Goal: Book appointment/travel/reservation

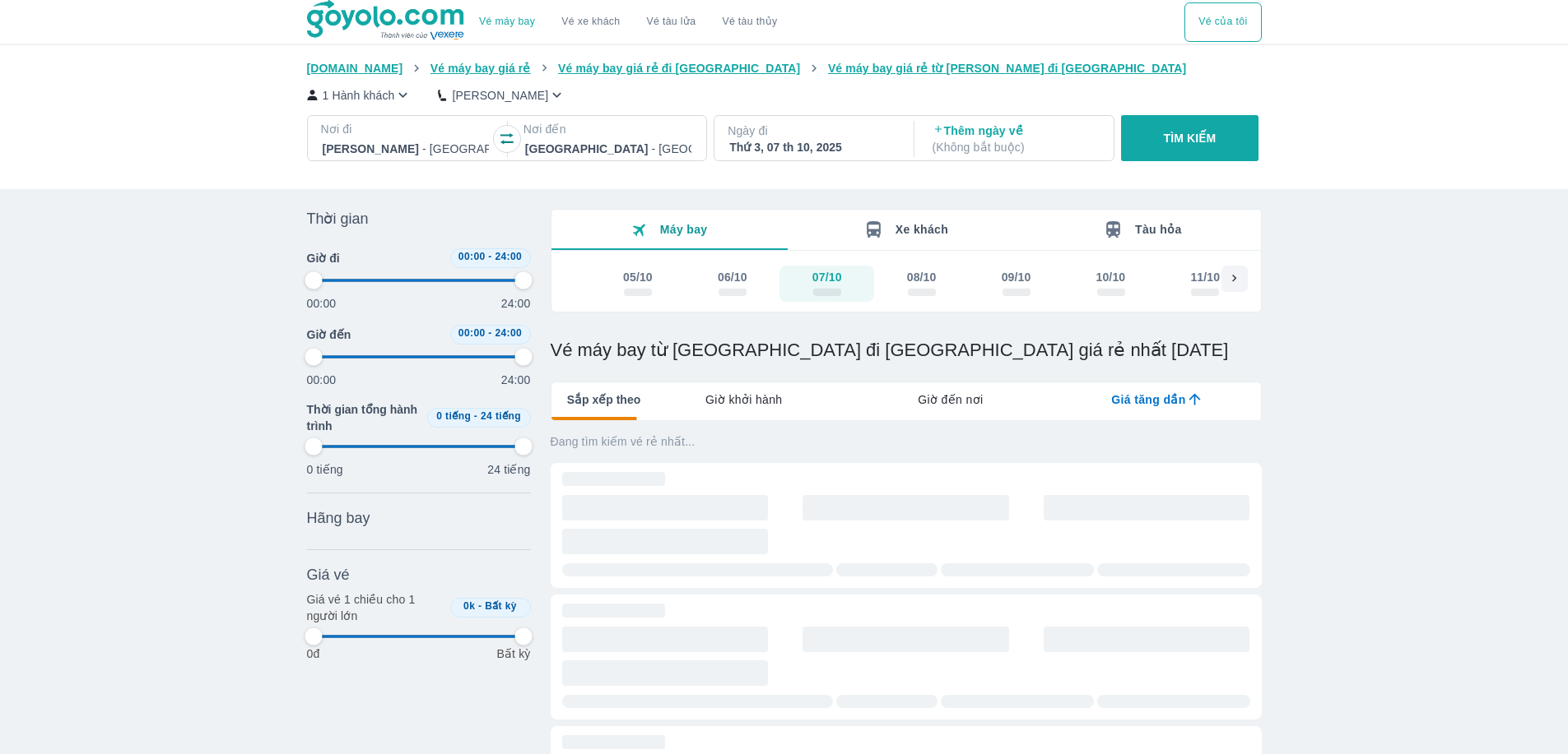
type input "97.9166666666667"
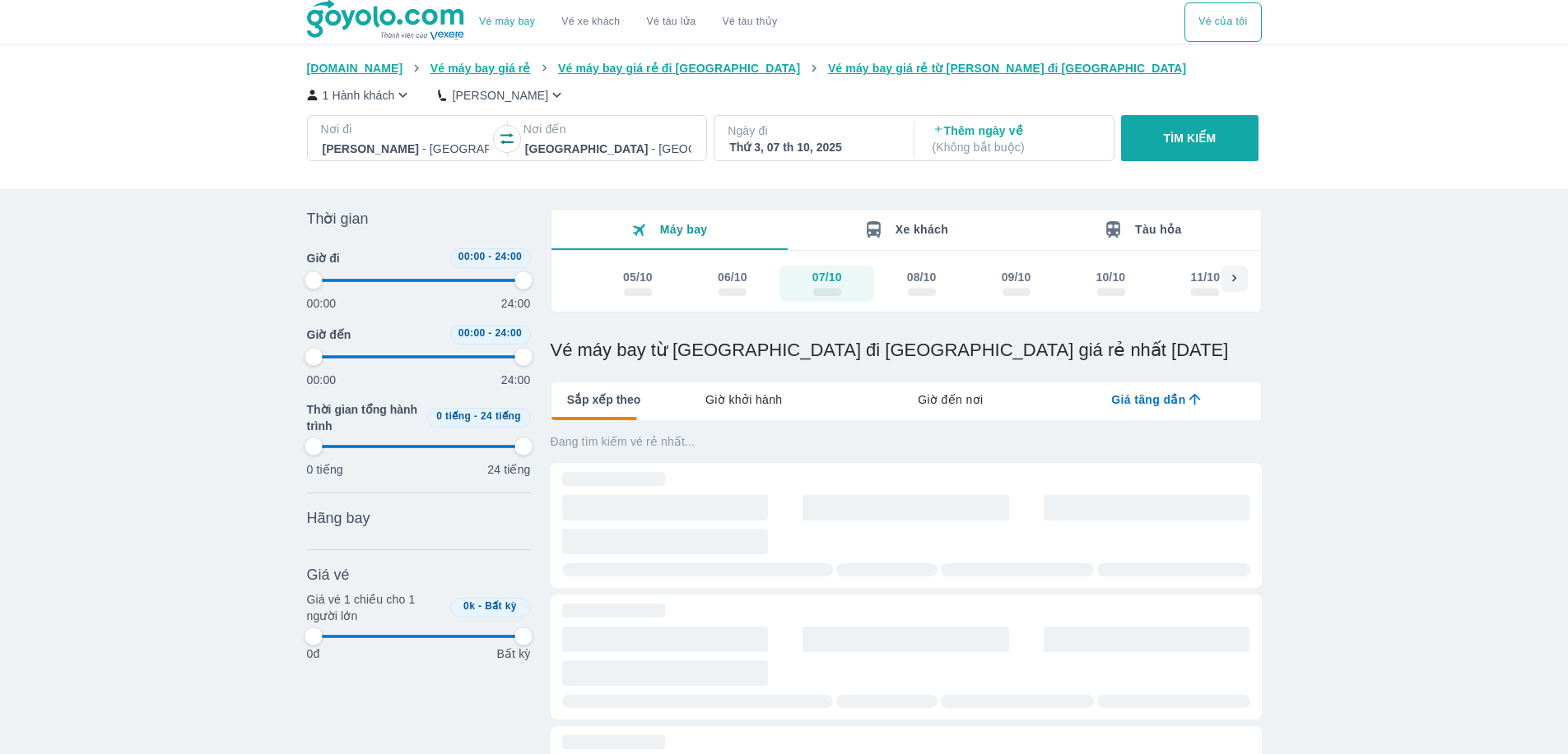
type input "97.9166666666667"
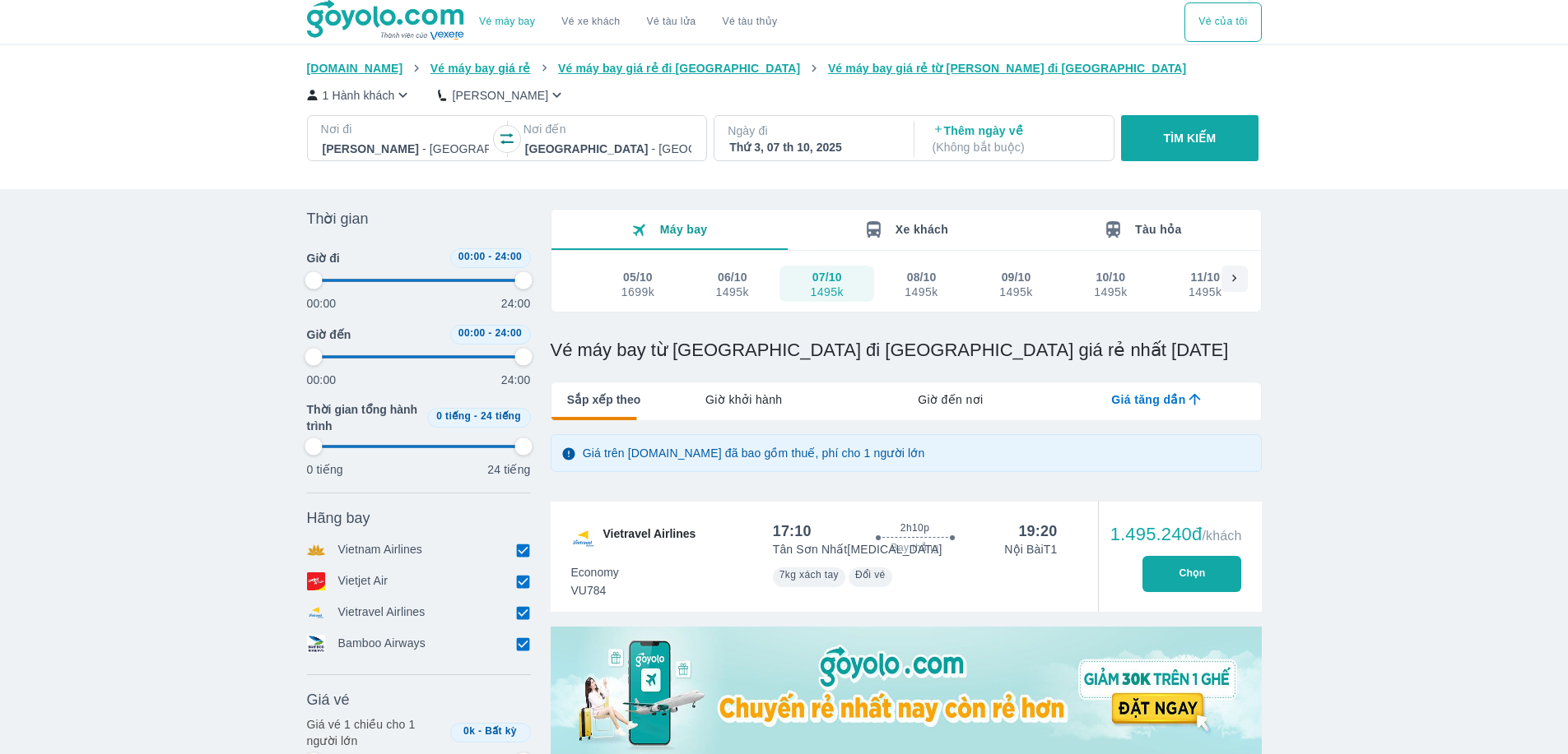
type input "97.9166666666667"
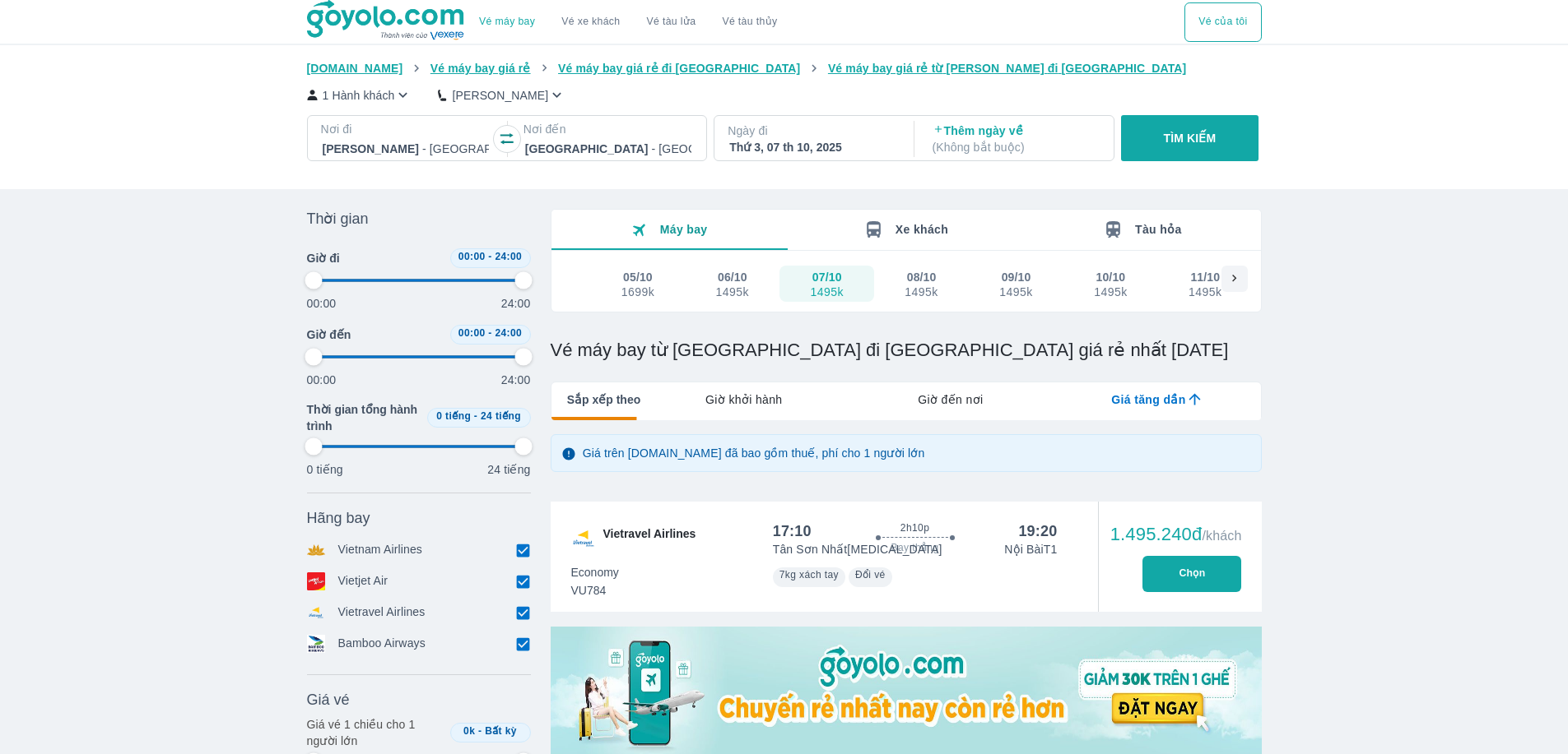
type input "97.9166666666667"
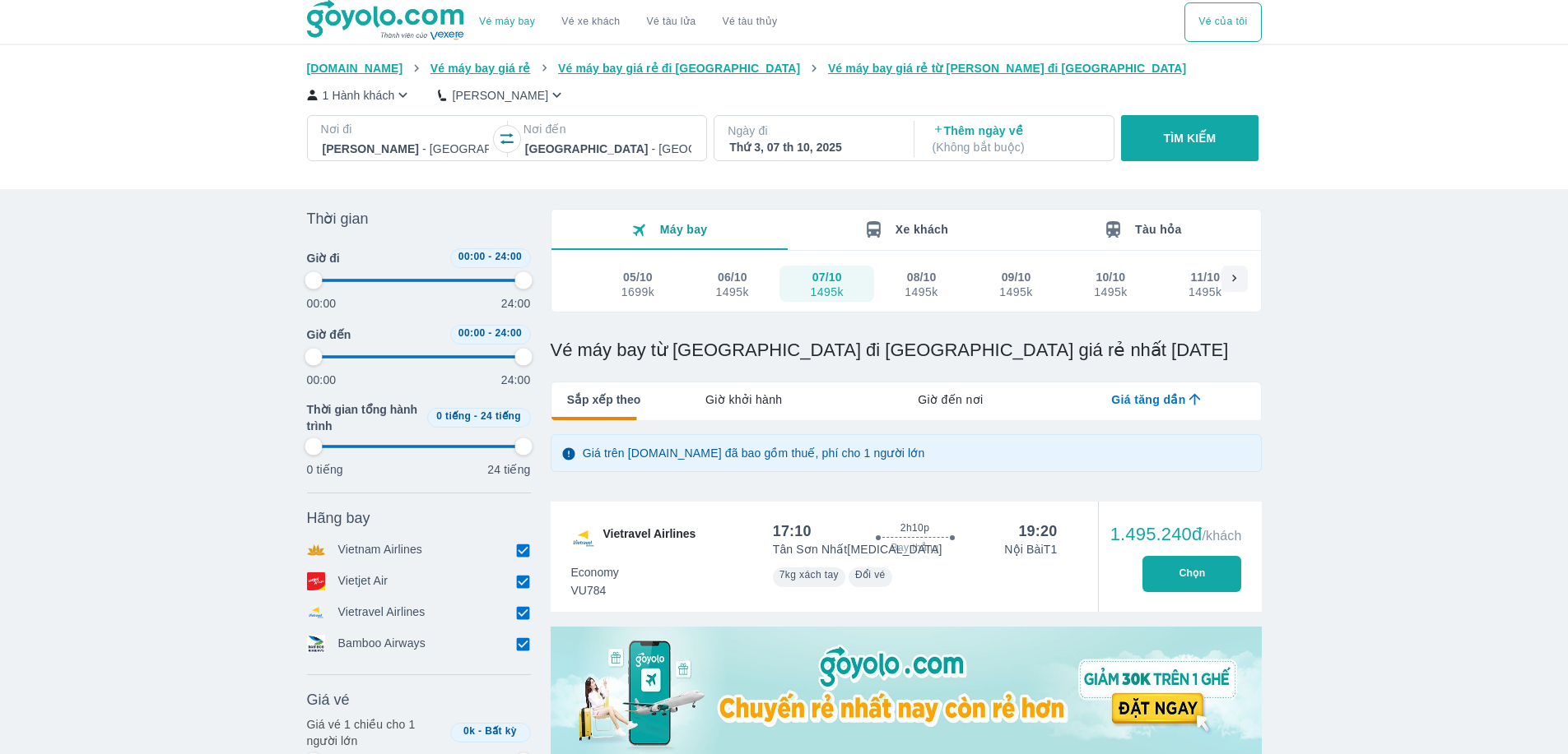
type input "97.9166666666667"
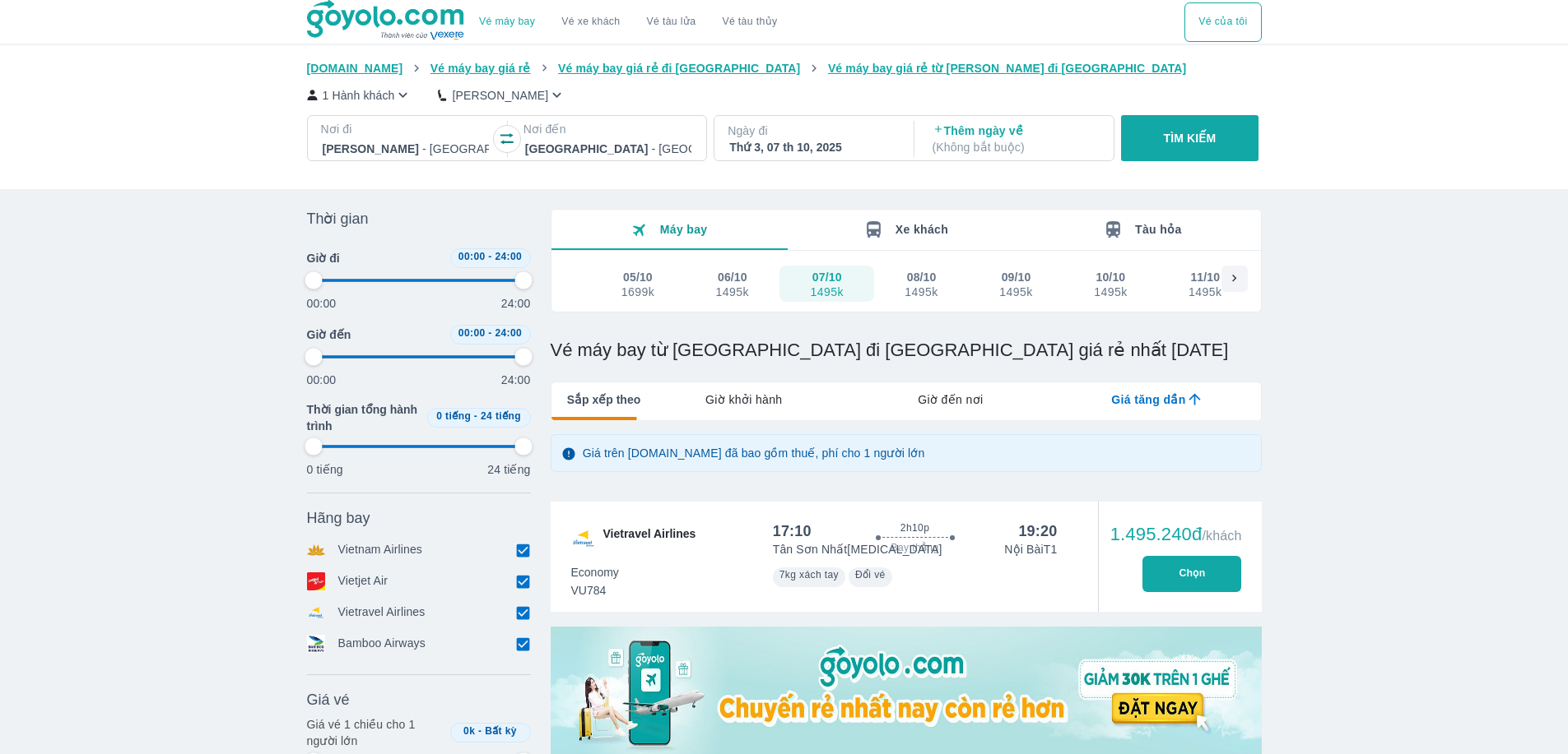
type input "97.9166666666667"
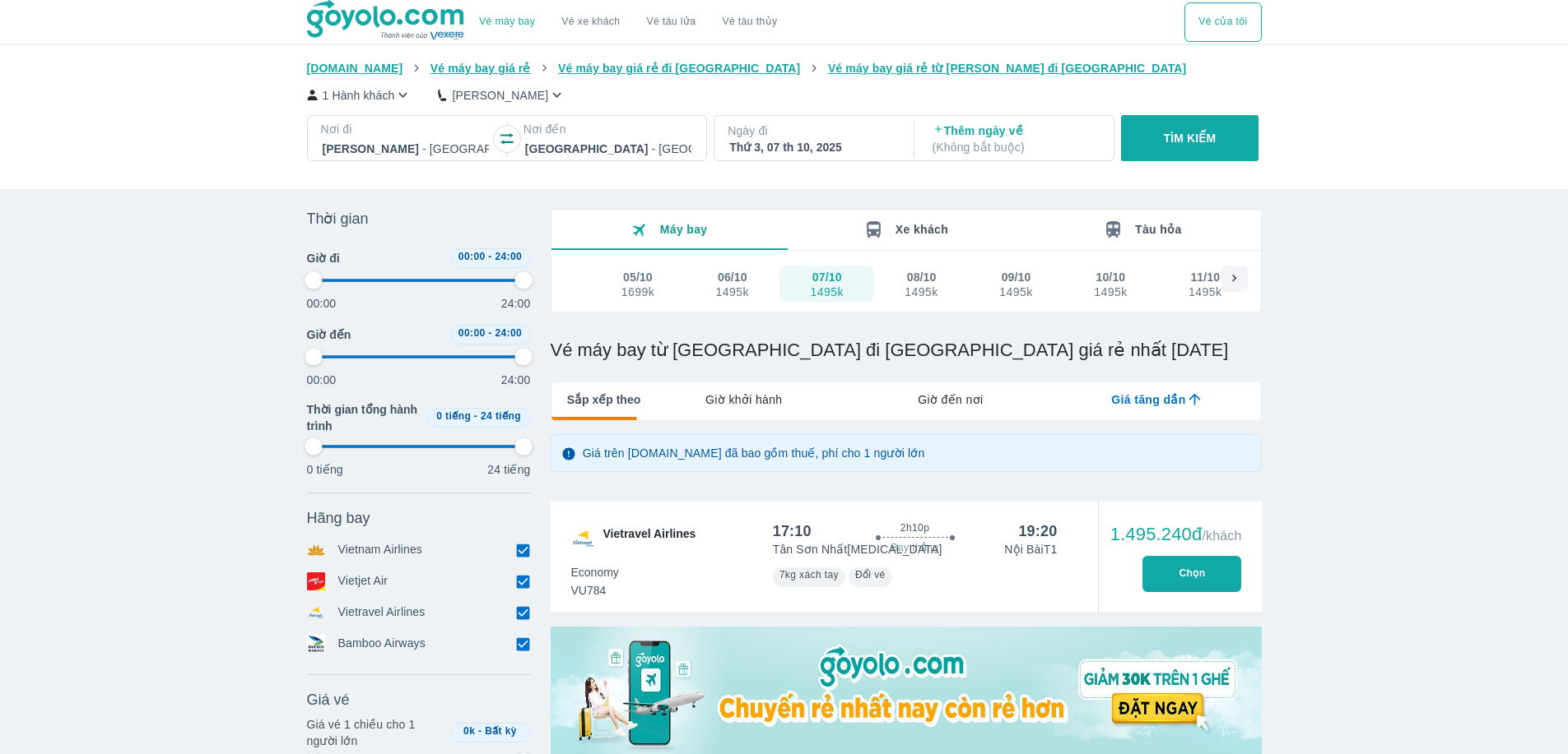
type input "97.9166666666667"
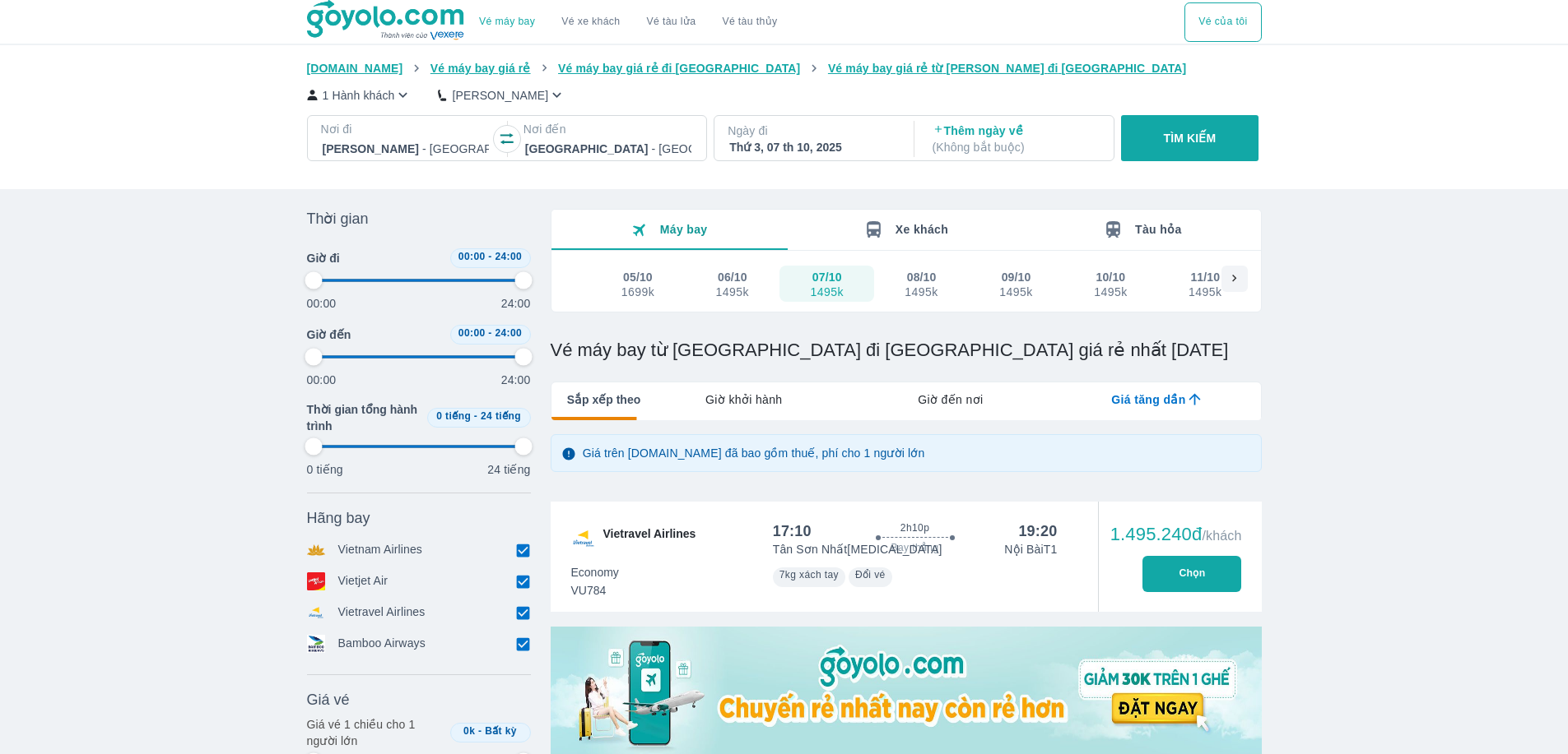
type input "97.9166666666667"
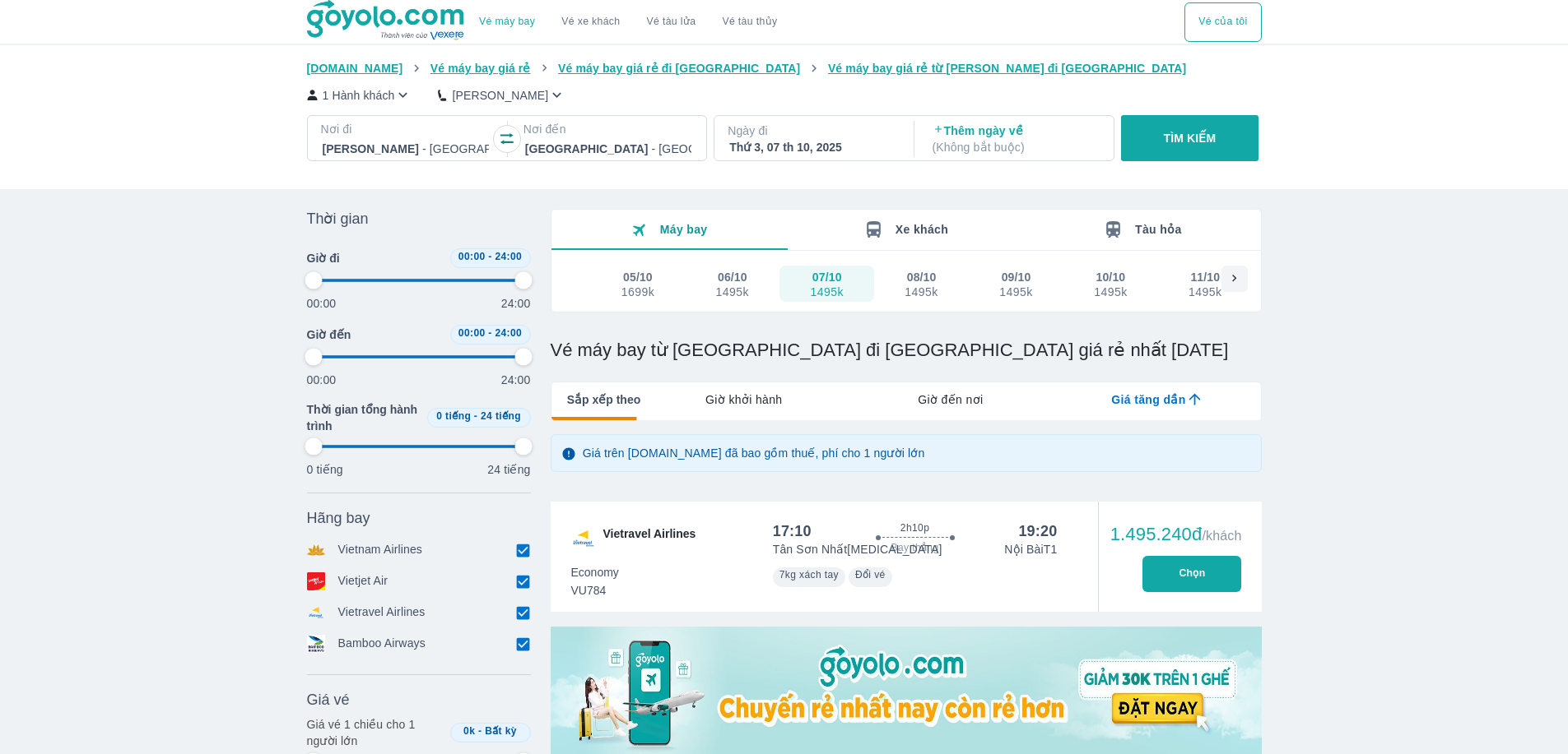
type input "97.9166666666667"
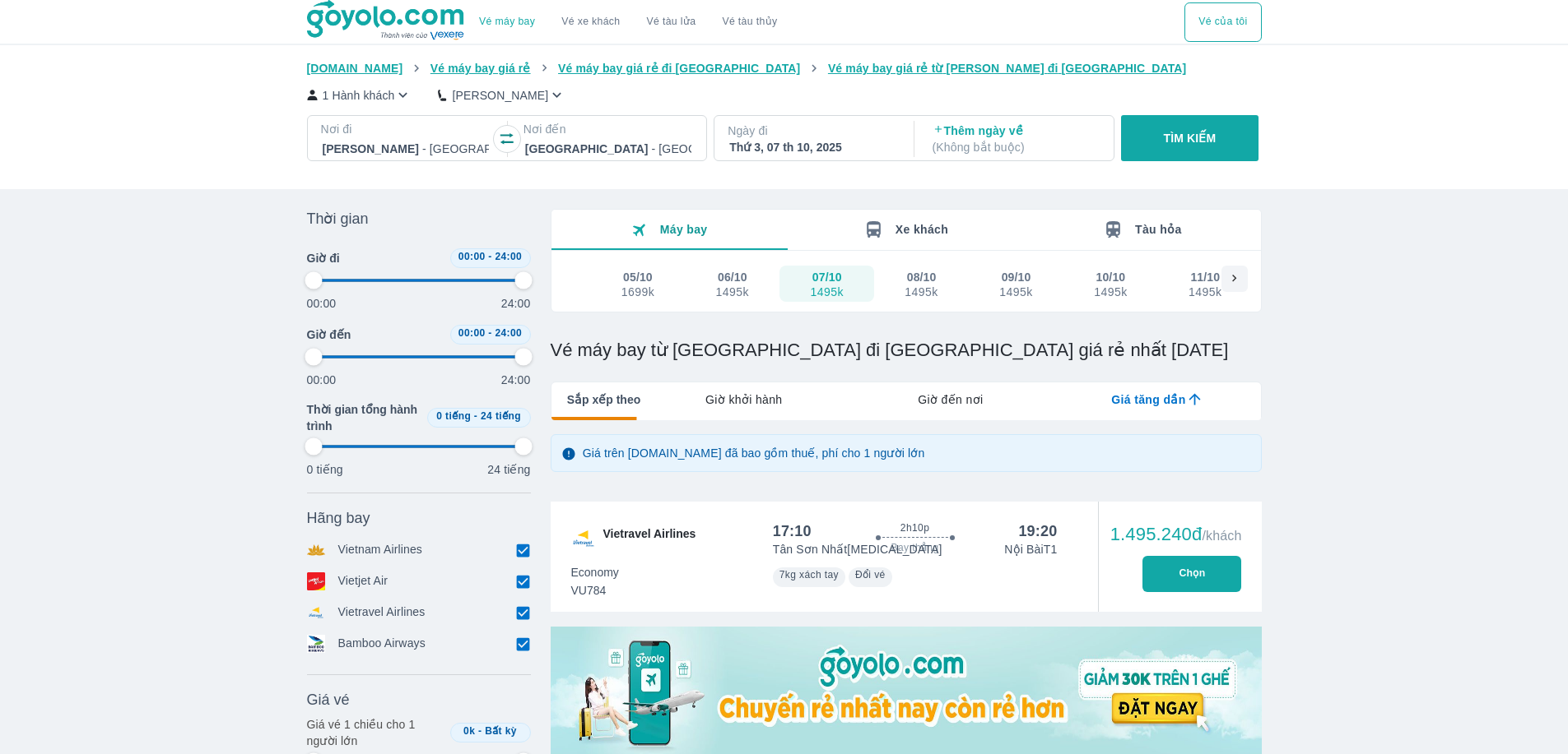
type input "97.9166666666667"
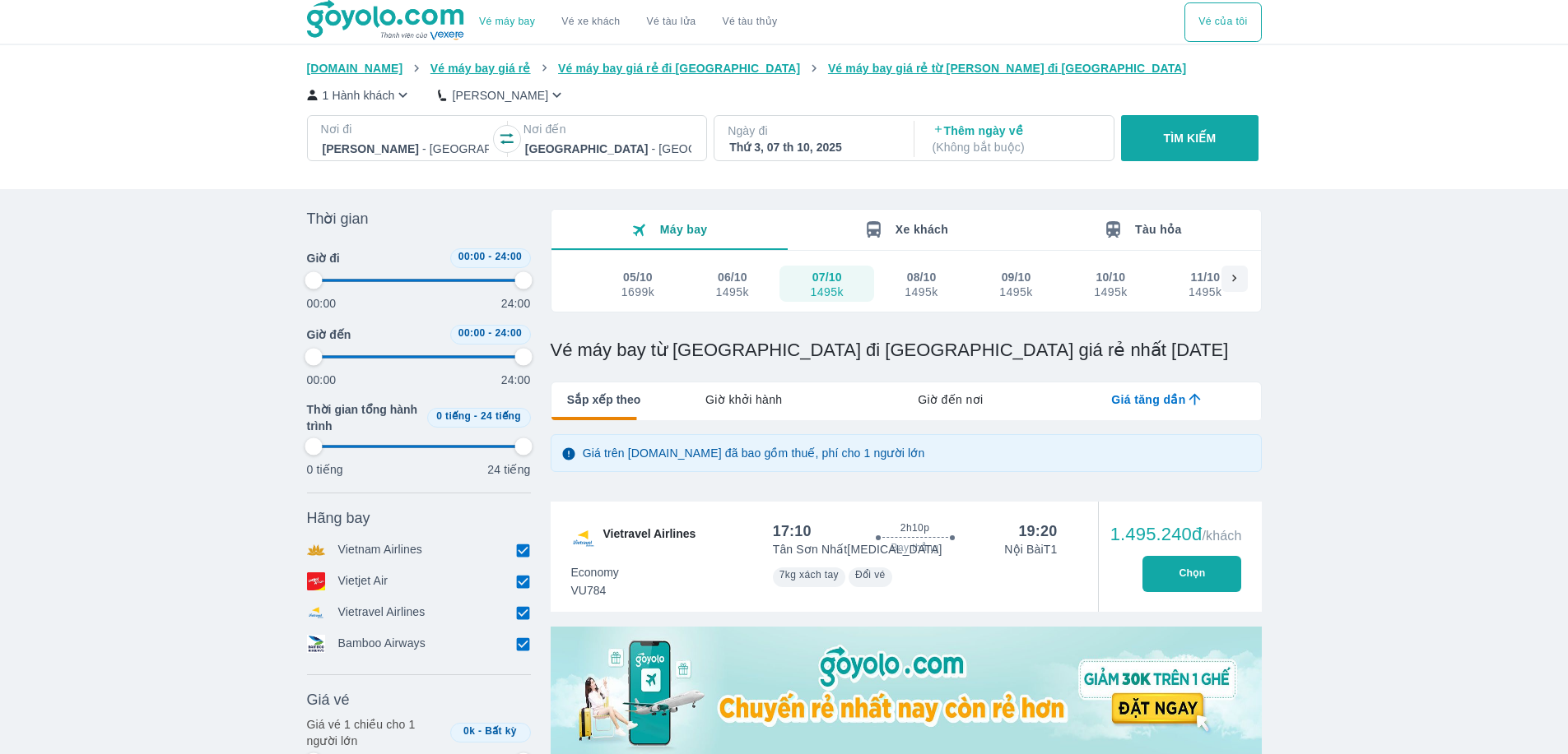
type input "97.9166666666667"
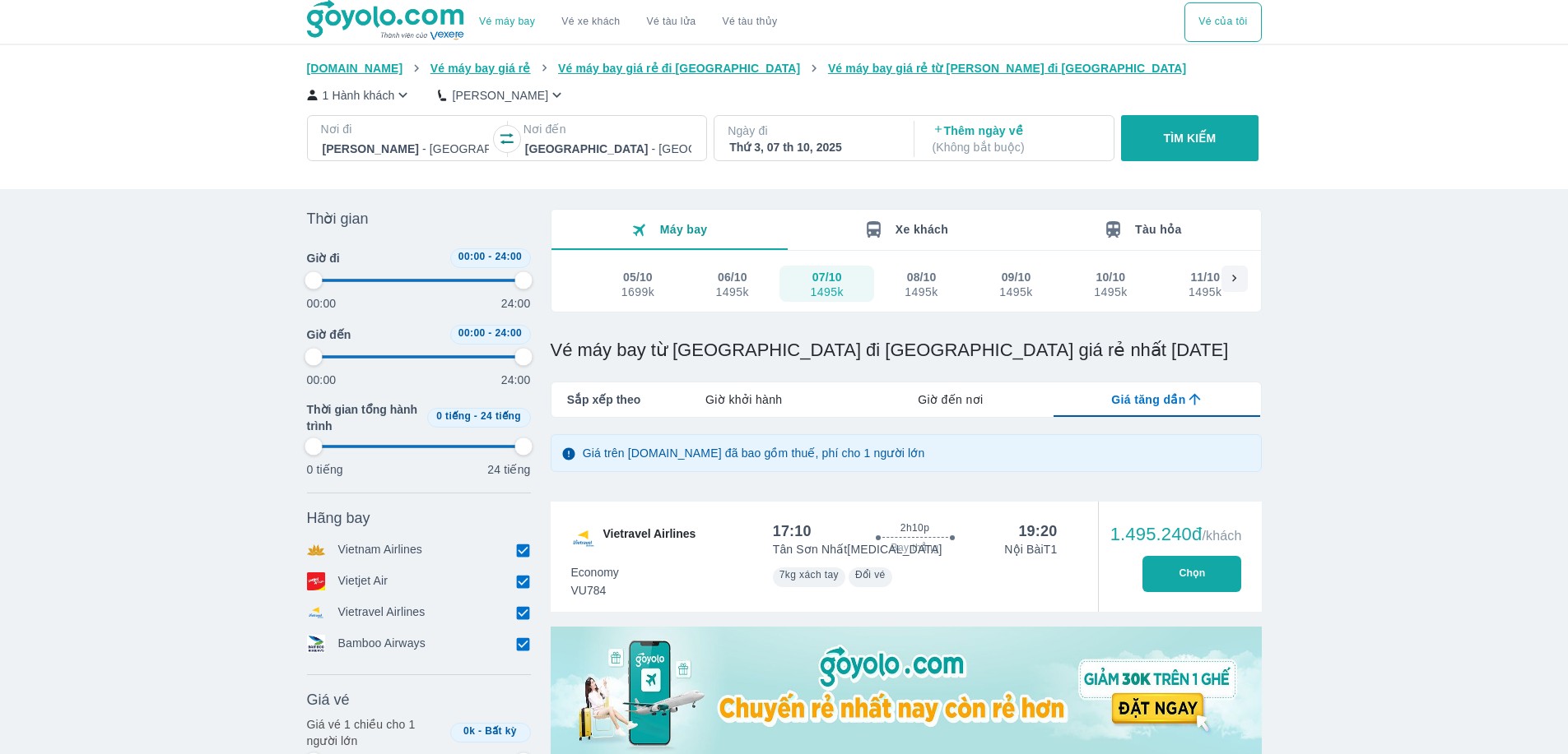
scroll to position [425, 0]
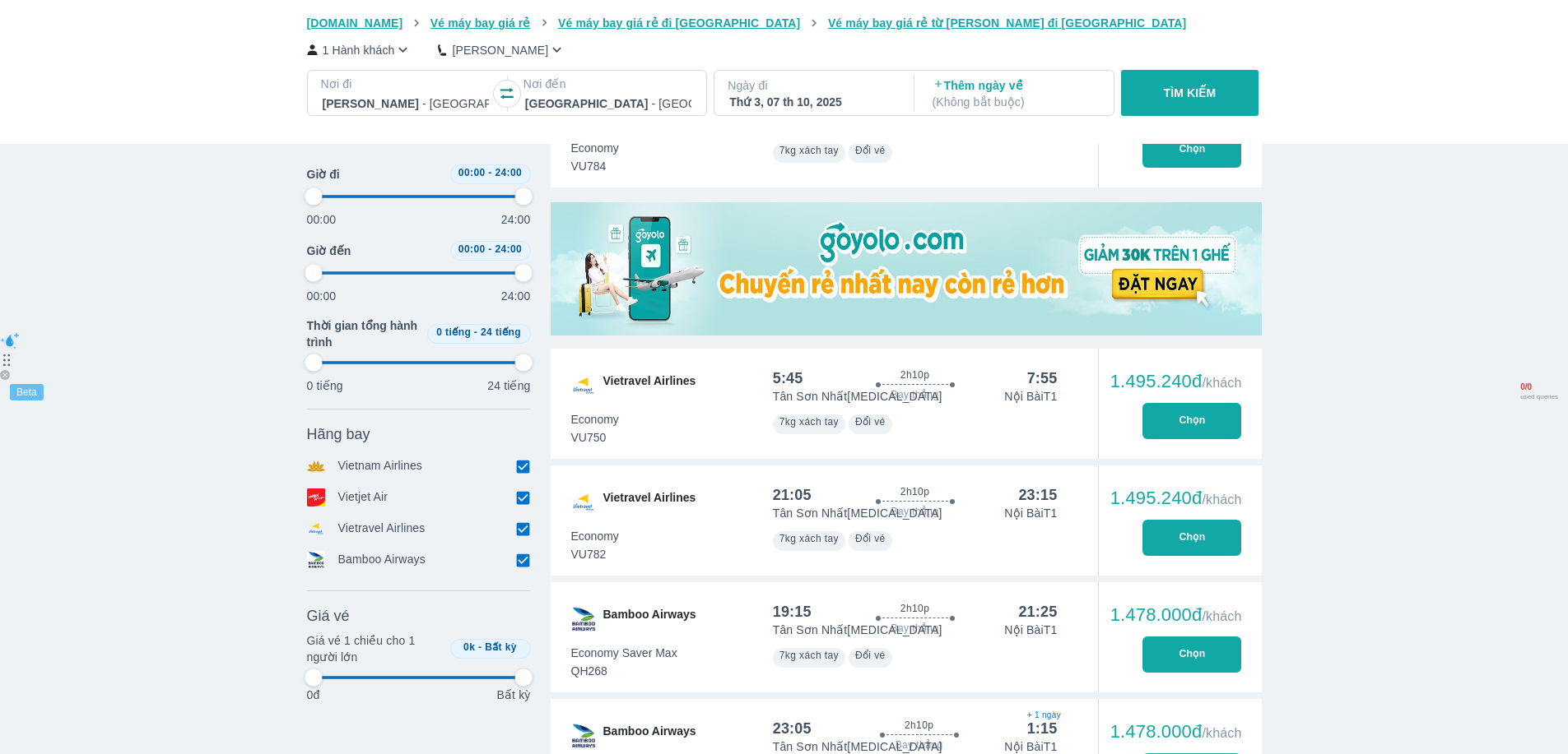
type input "97.9166666666667"
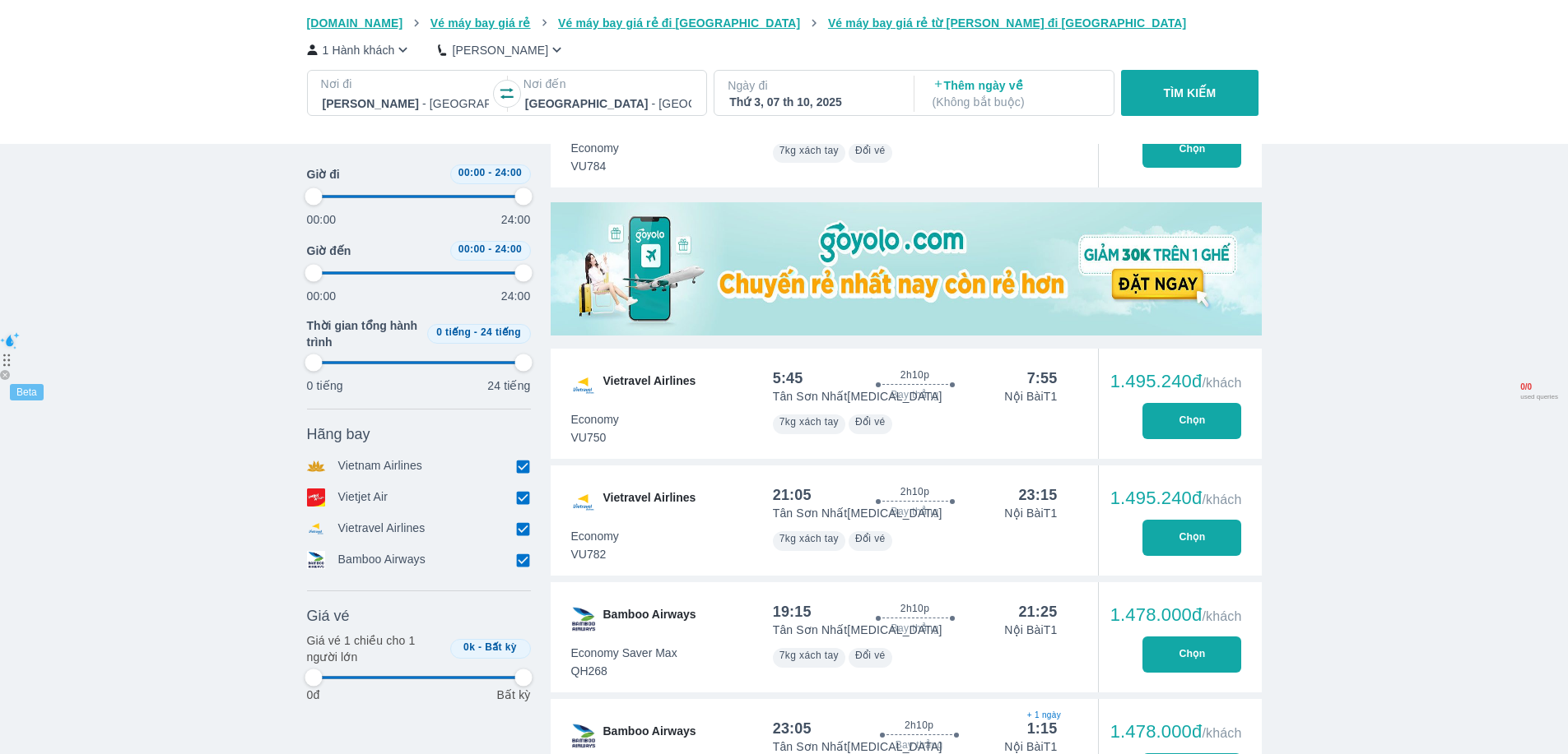
type input "97.9166666666667"
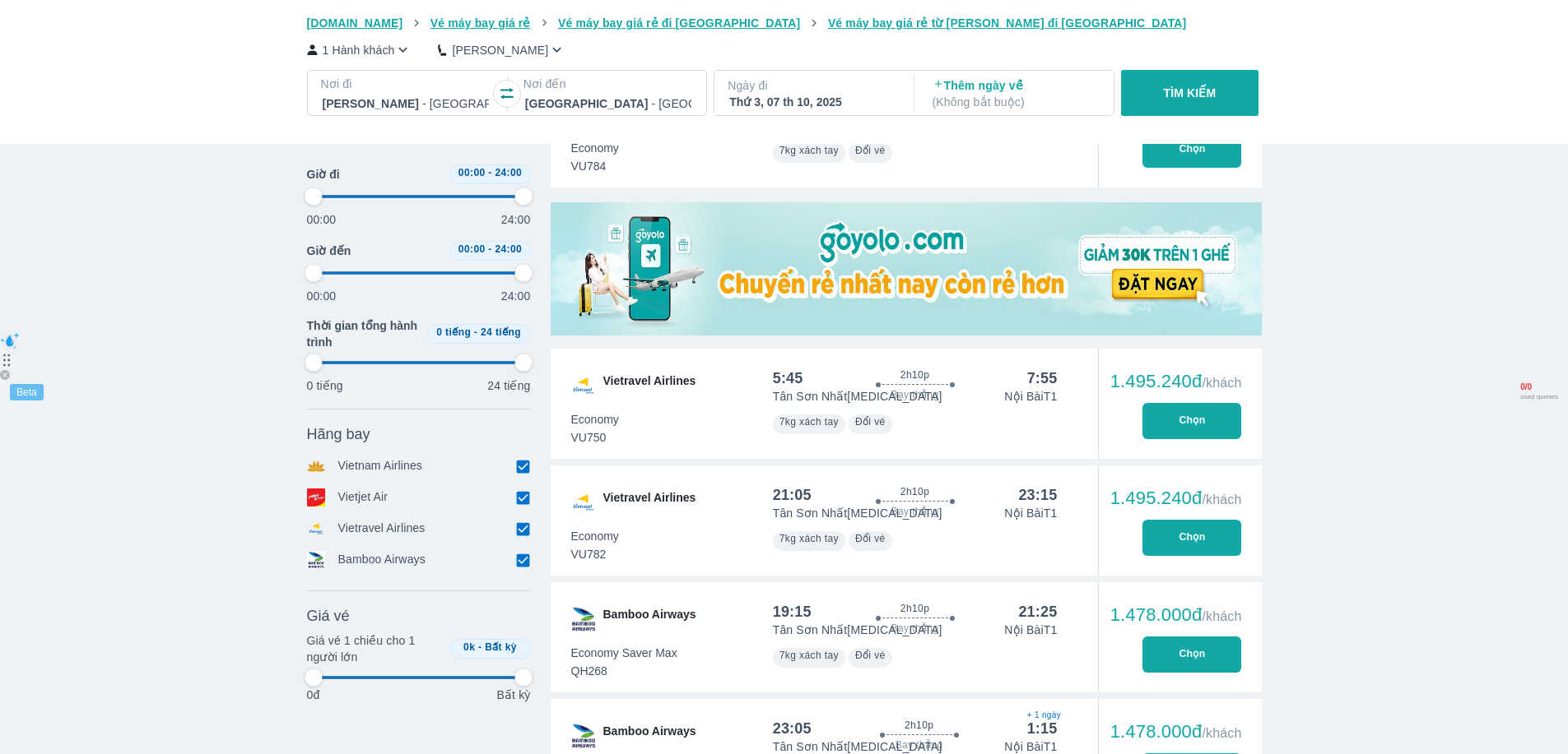
type input "97.9166666666667"
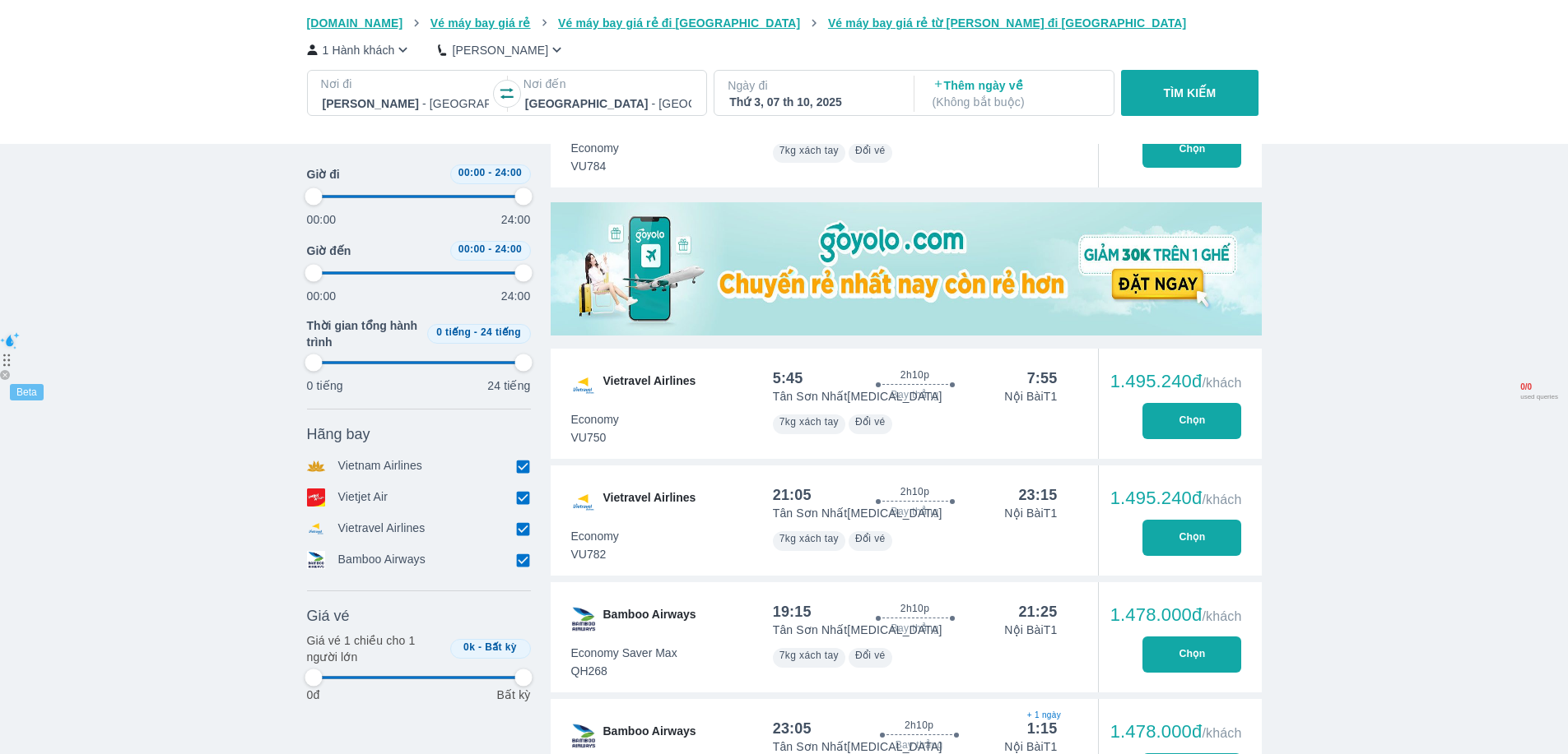
type input "97.9166666666667"
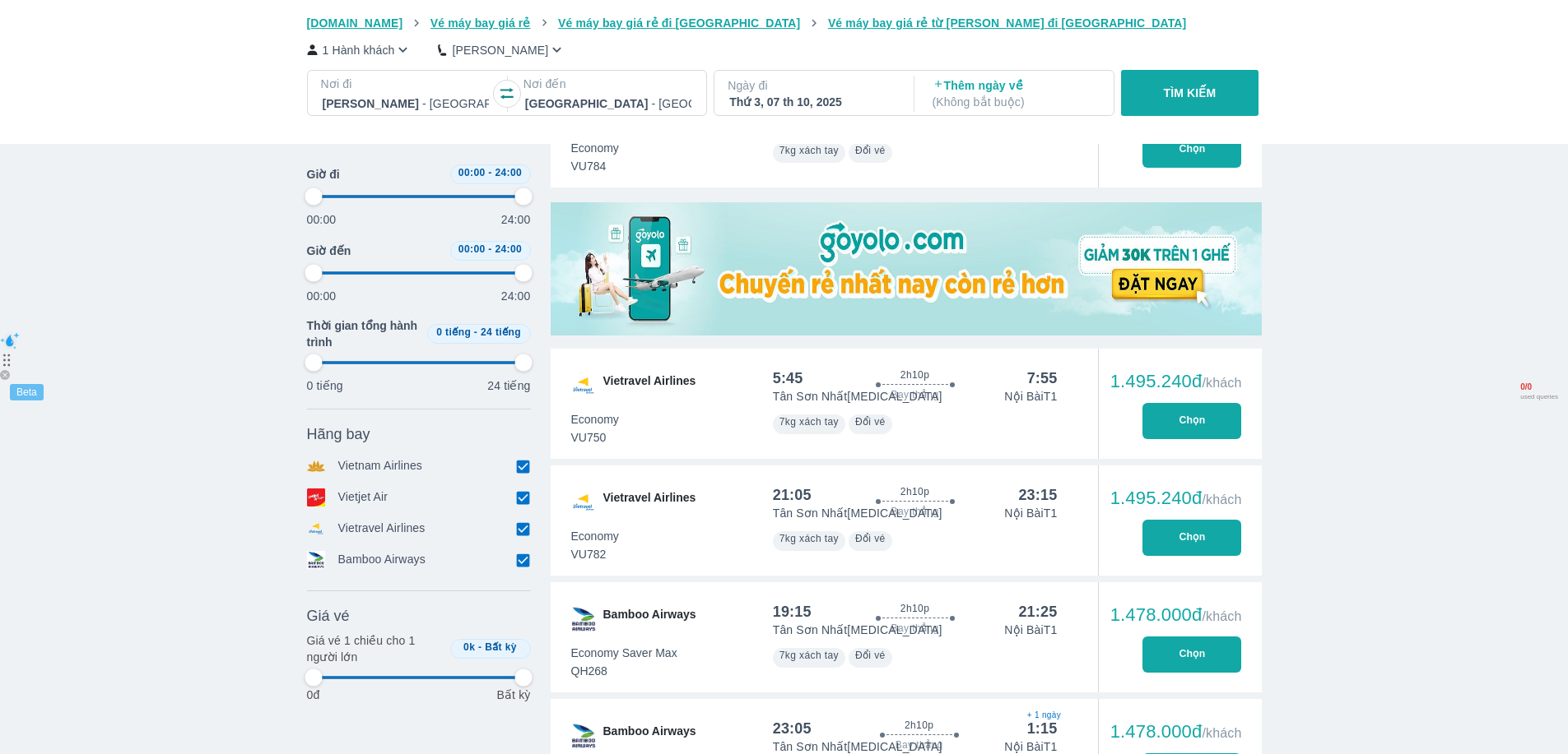
type input "97.9166666666667"
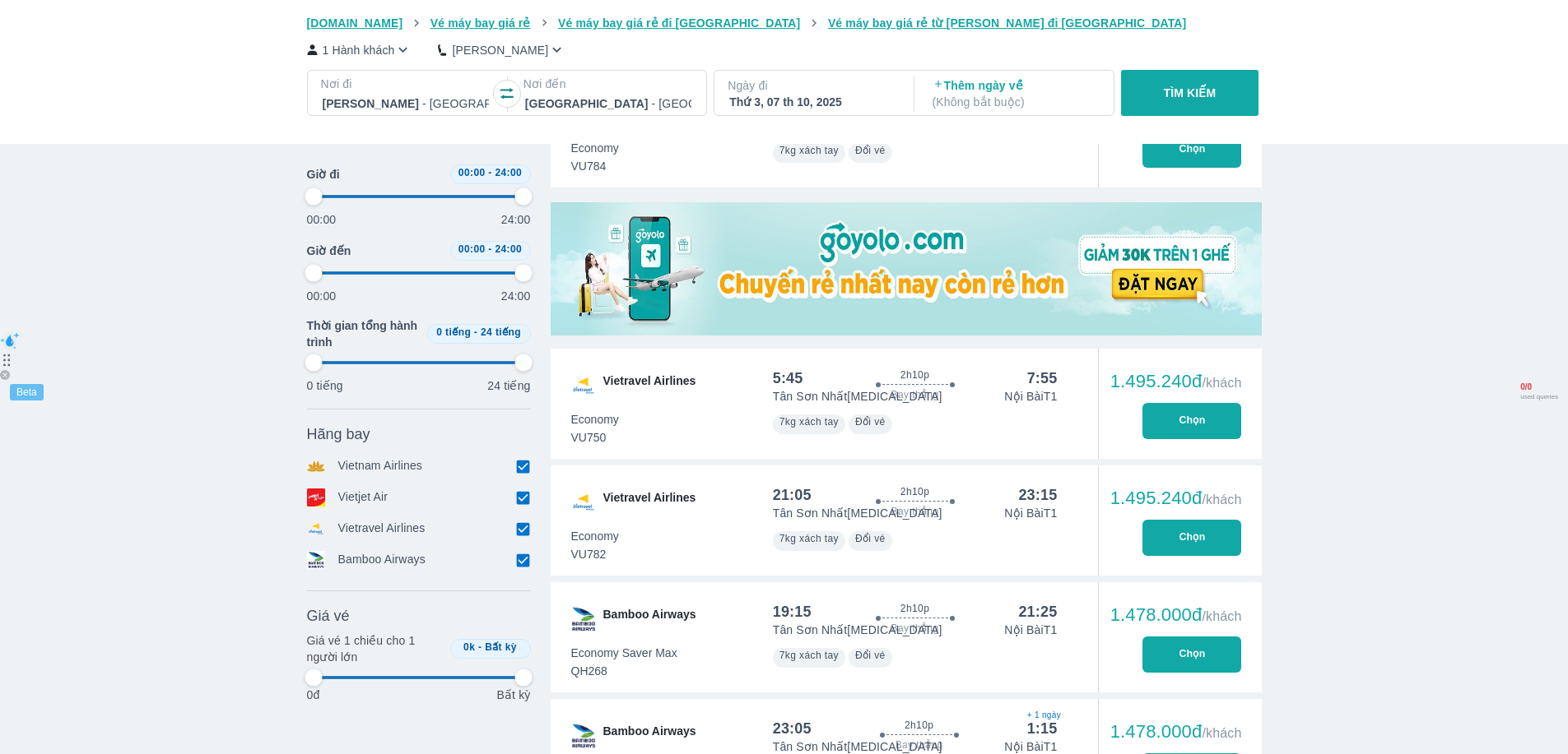
type input "97.9166666666667"
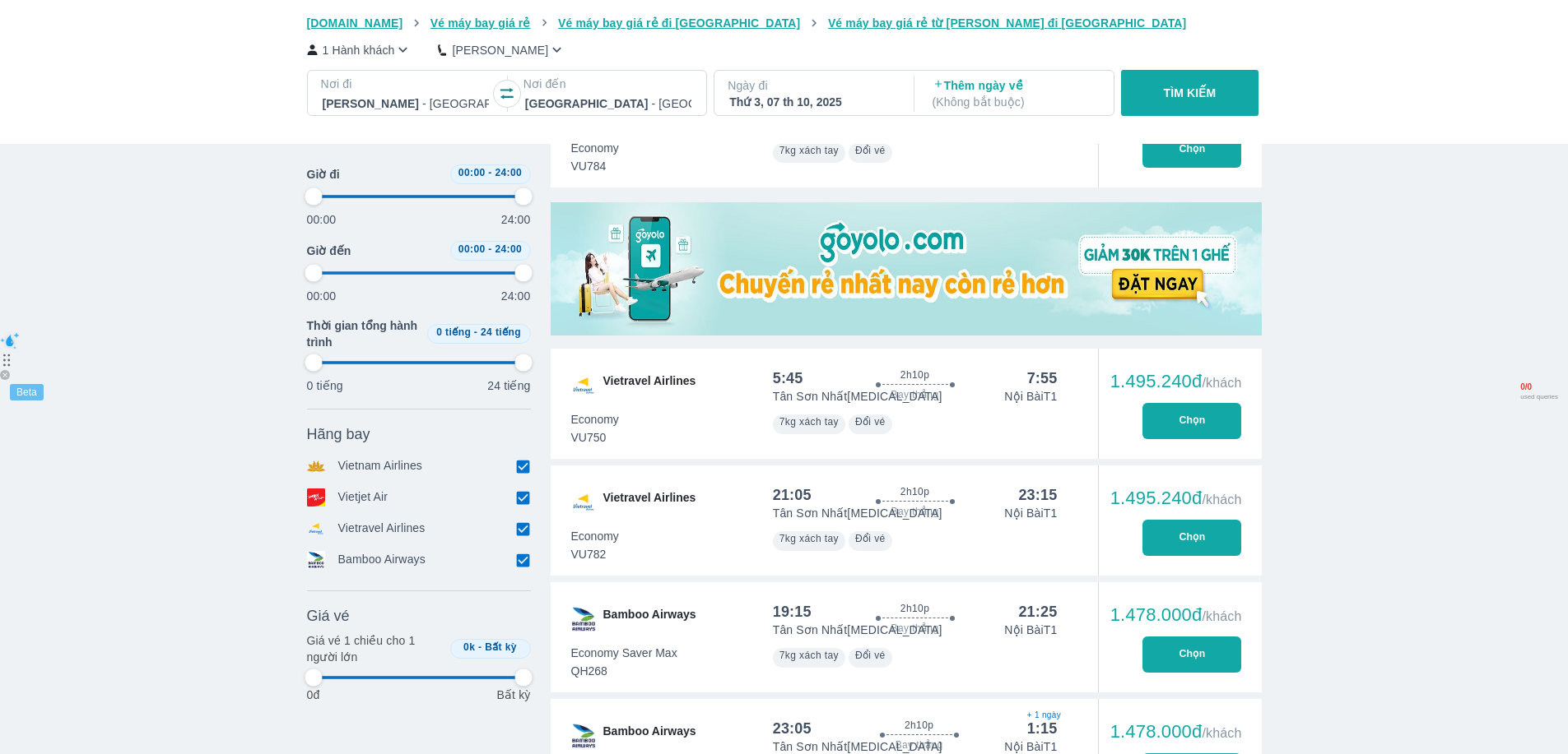
type input "97.9166666666667"
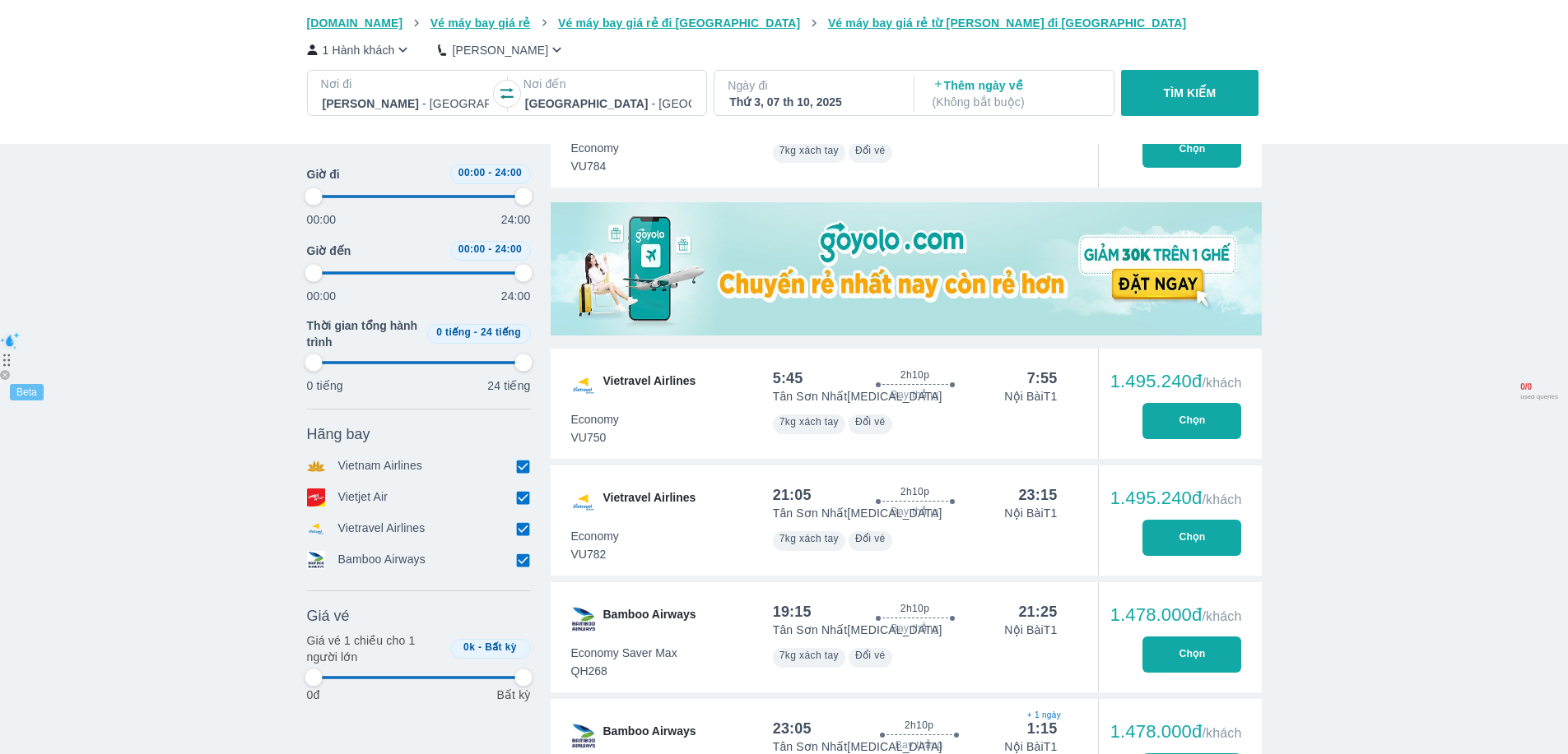
type input "97.9166666666667"
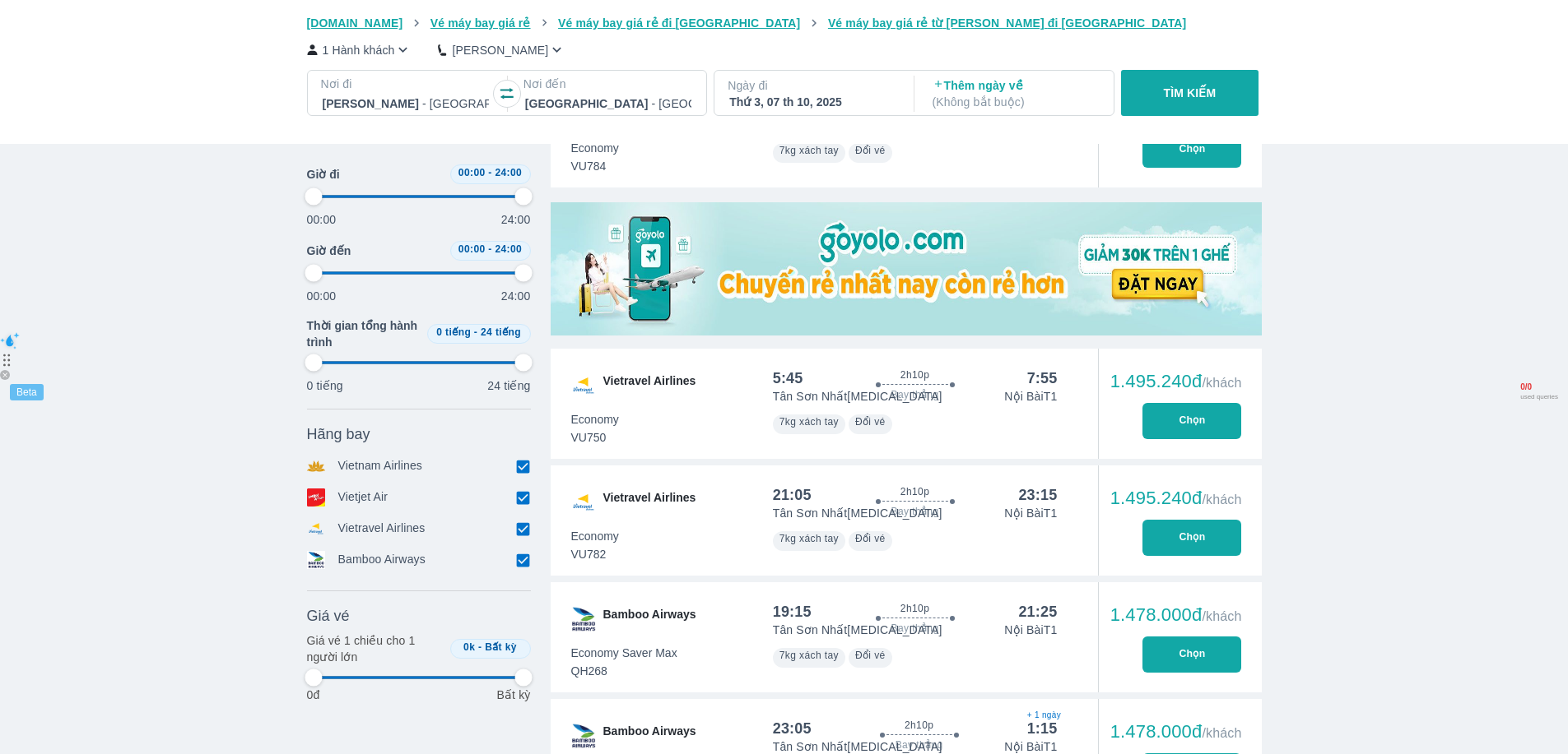
type input "97.9166666666667"
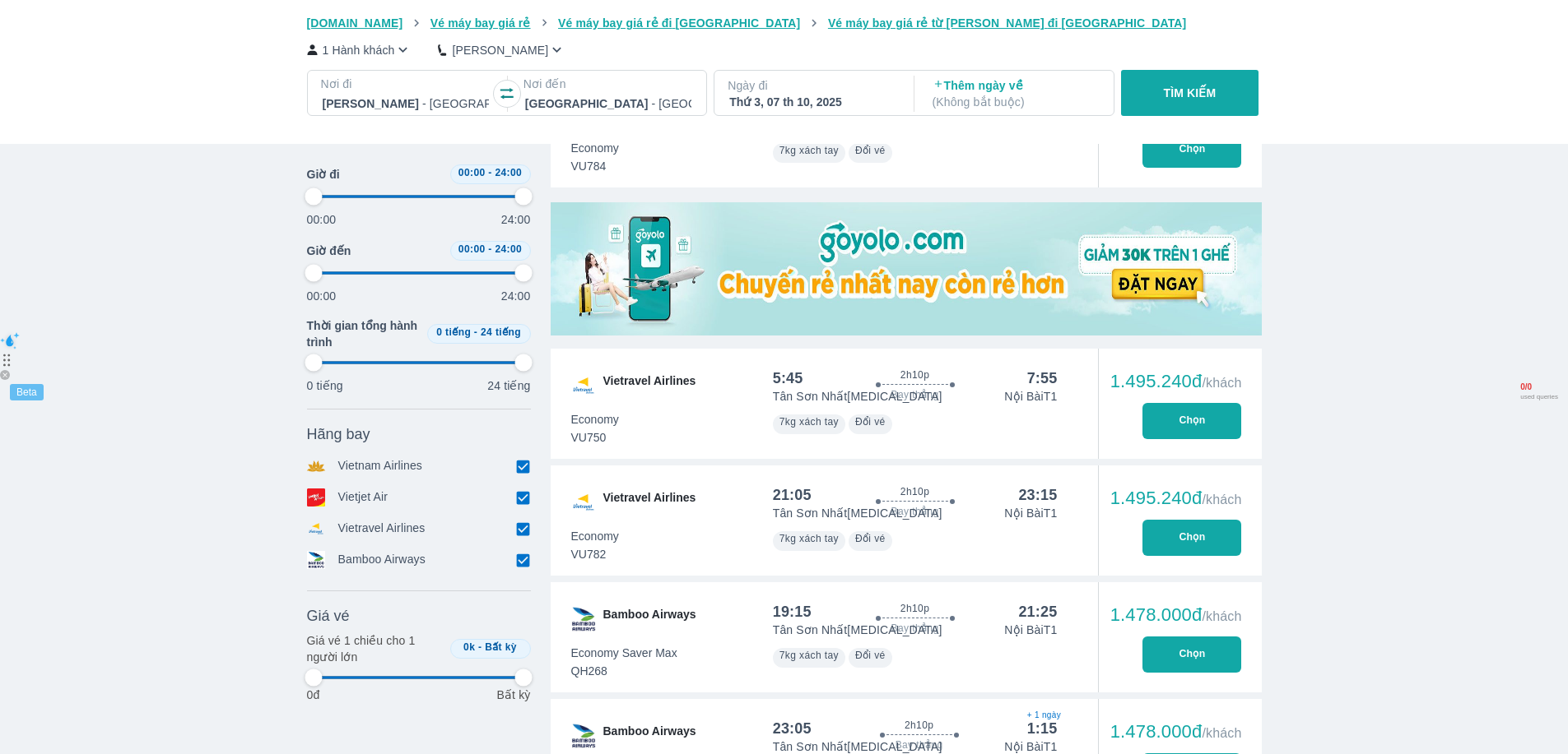
type input "97.9166666666667"
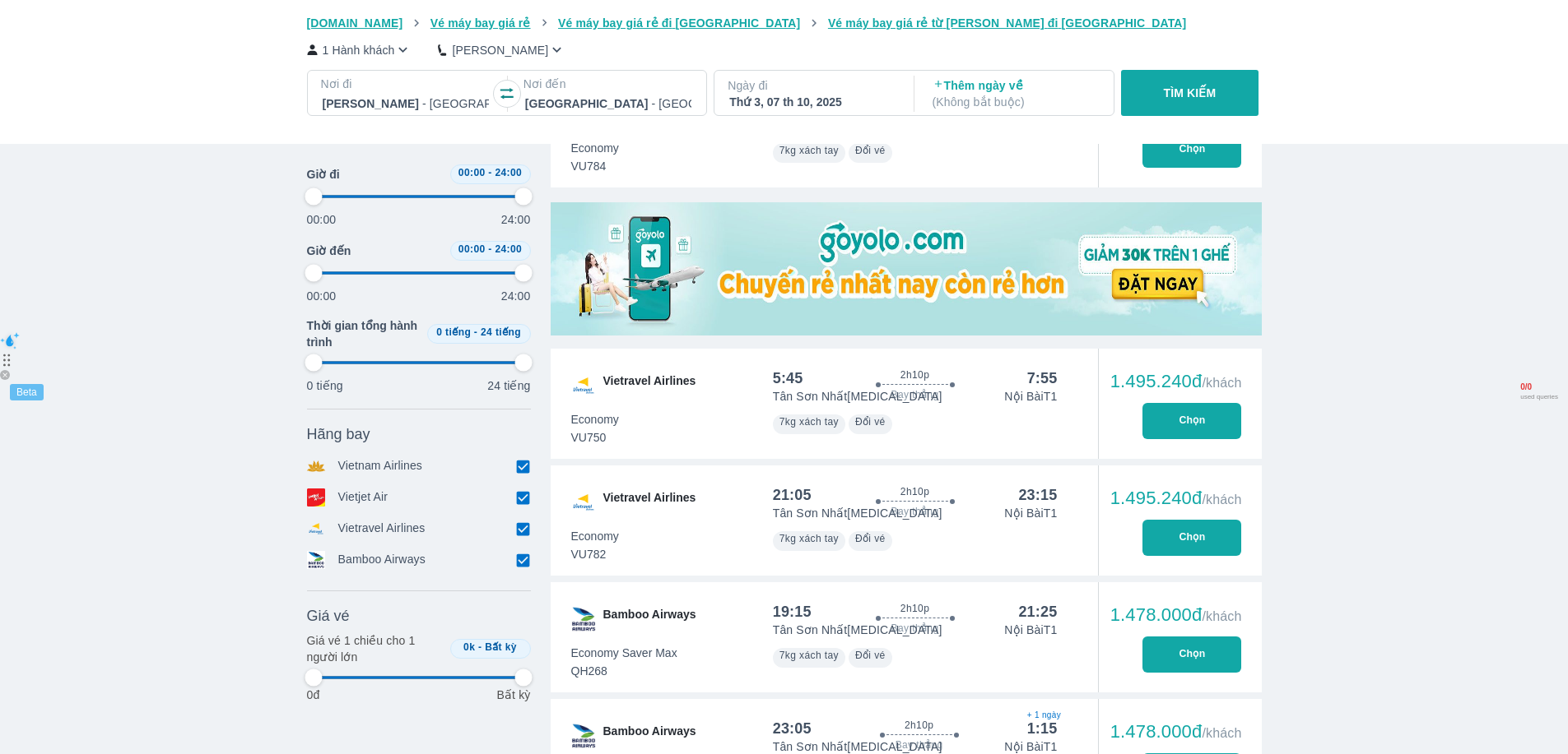
type input "97.9166666666667"
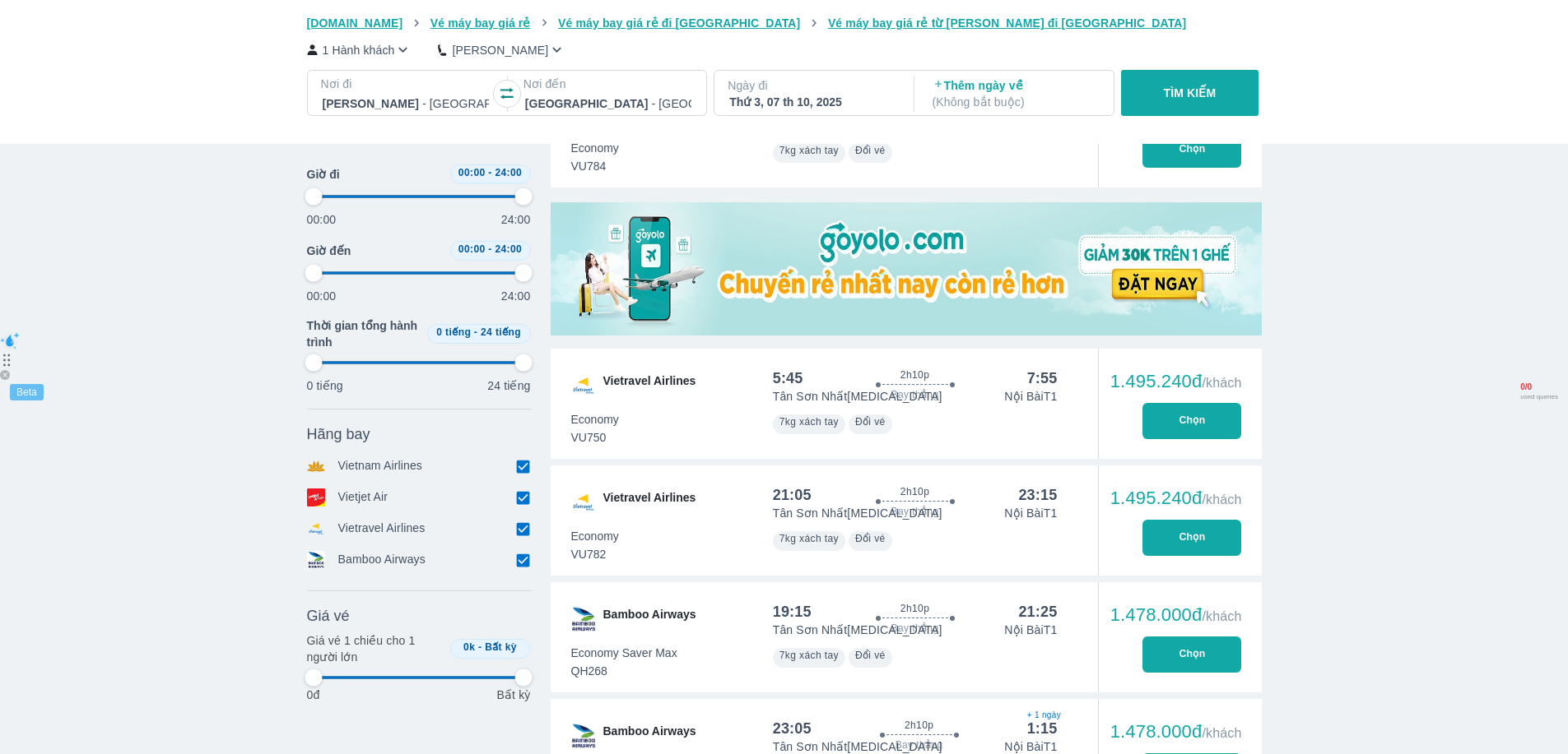
type input "97.9166666666667"
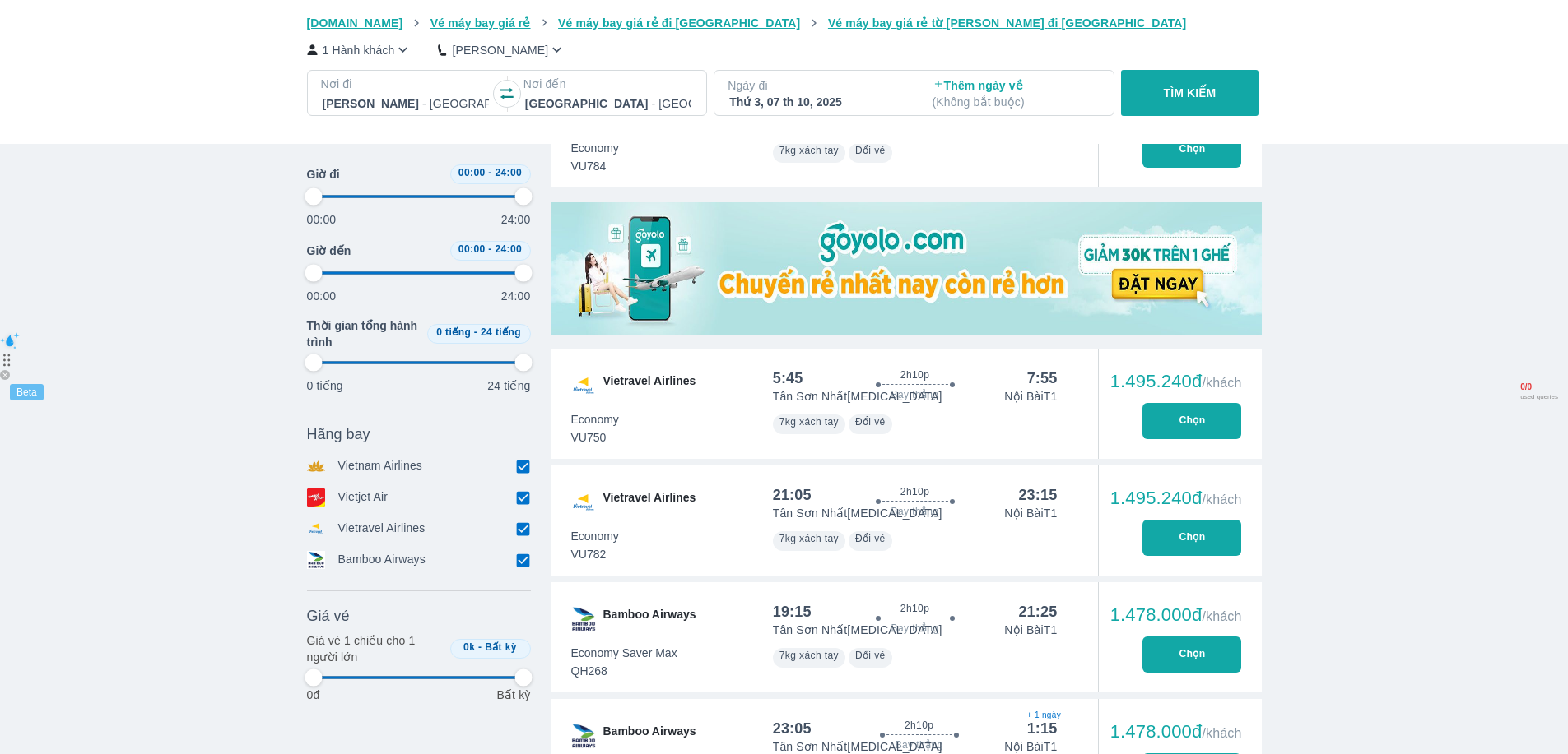
type input "97.9166666666667"
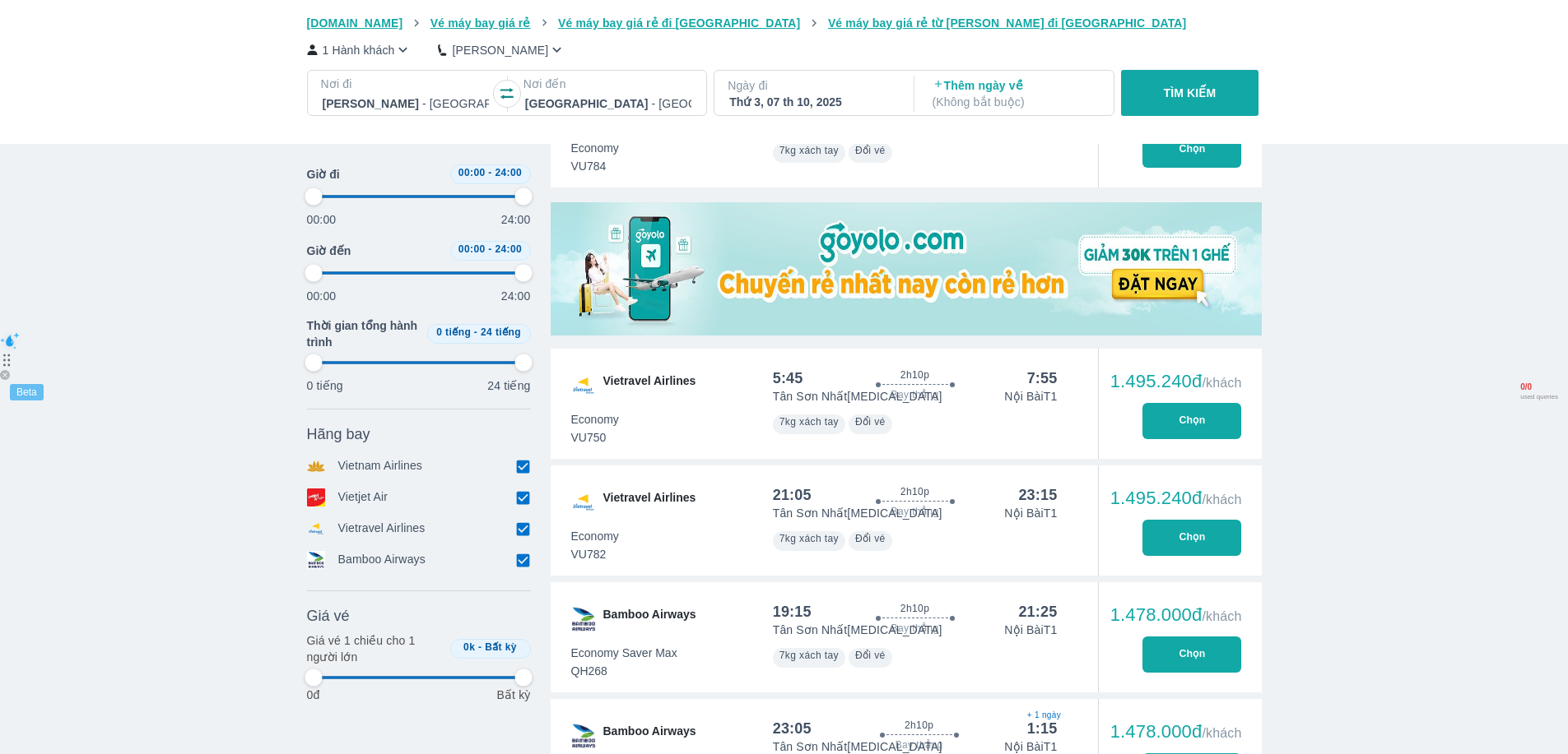
type input "97.9166666666667"
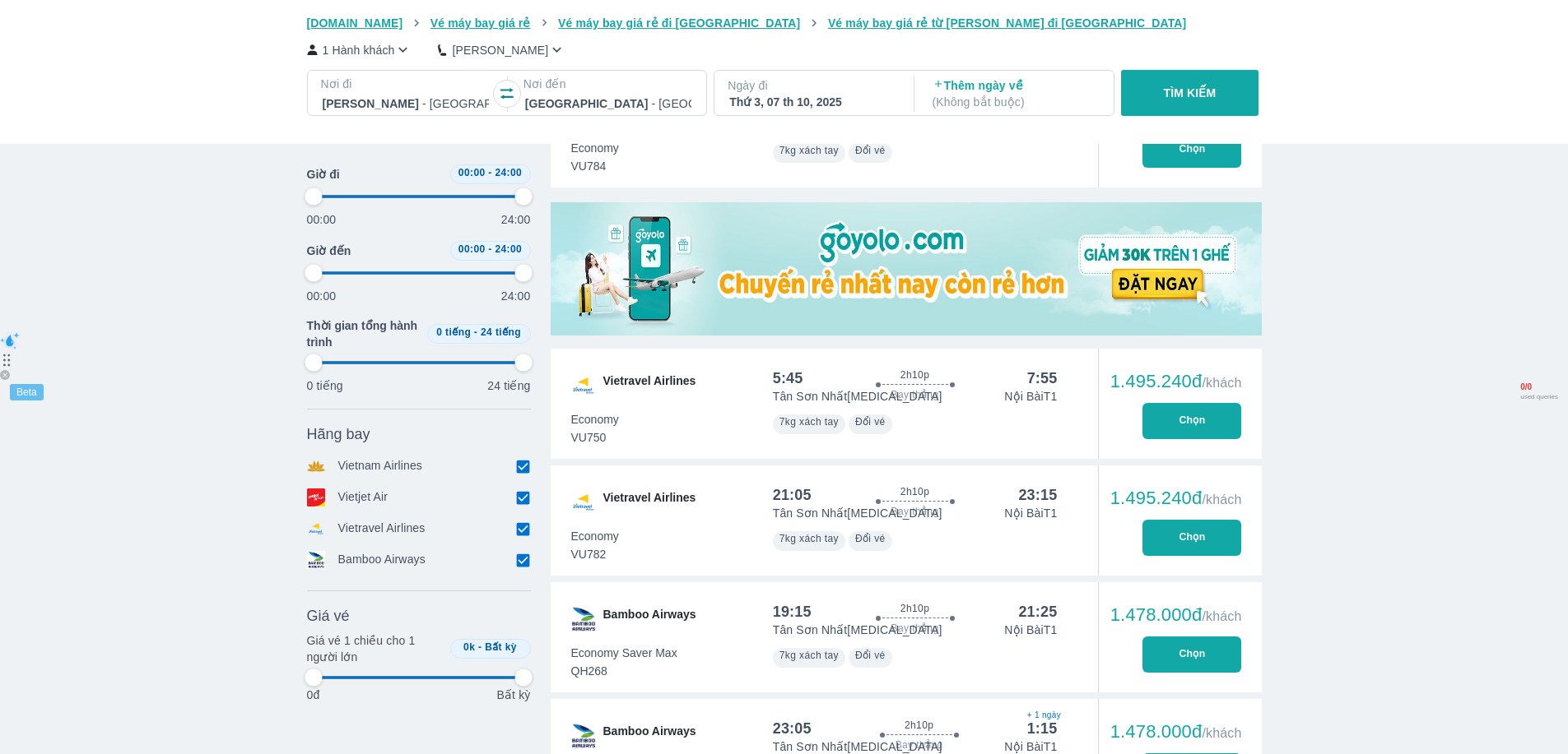
type input "97.9166666666667"
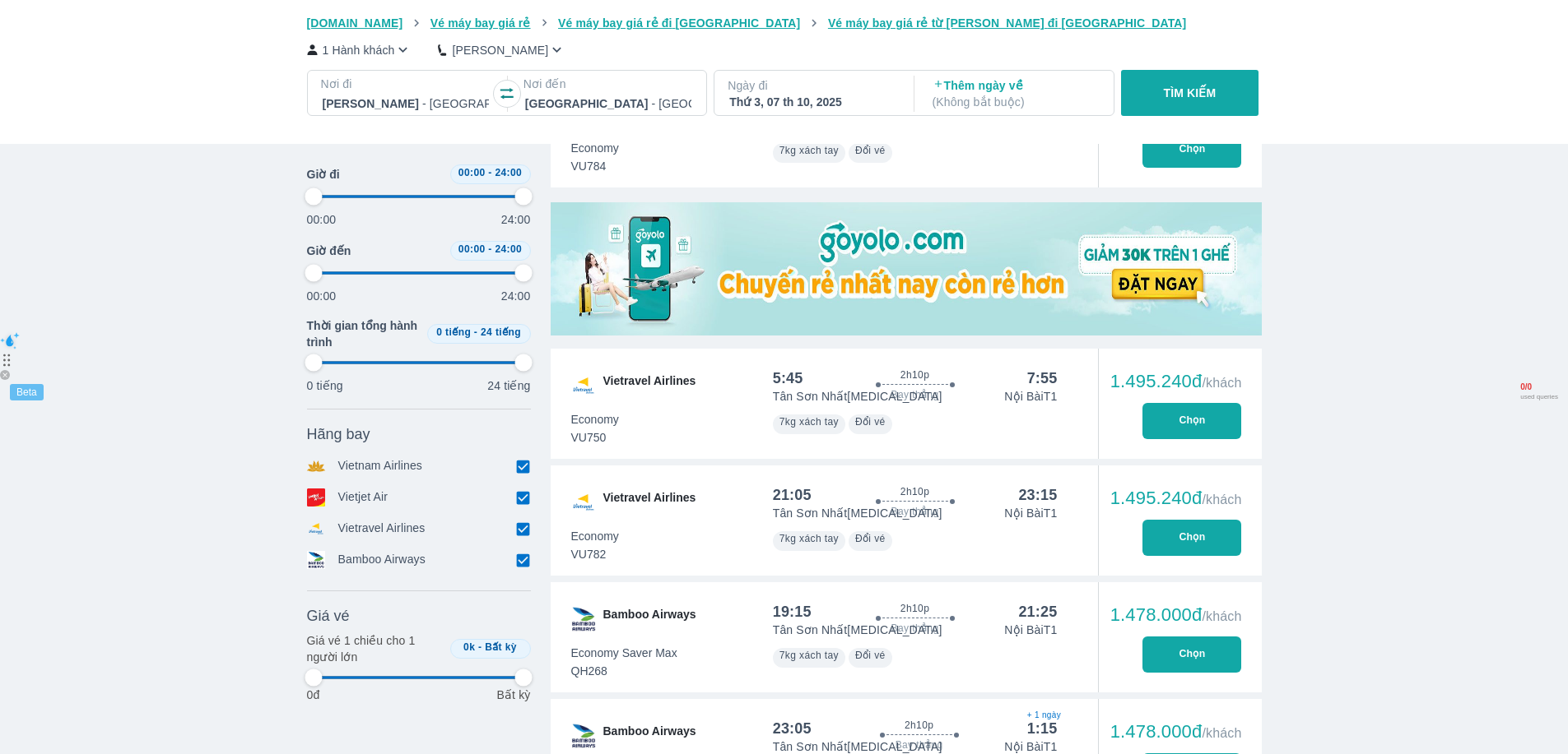
type input "97.9166666666667"
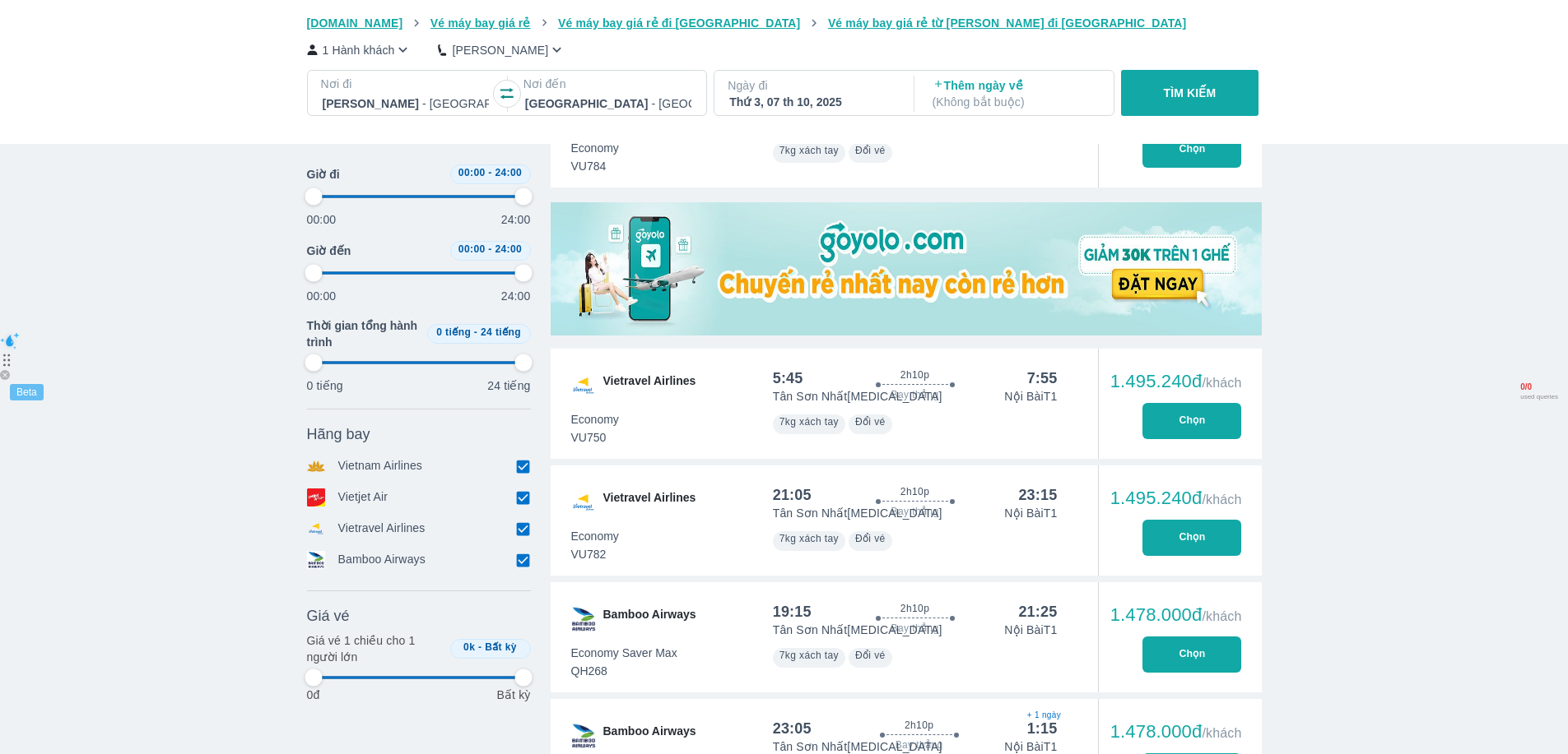
type input "97.9166666666667"
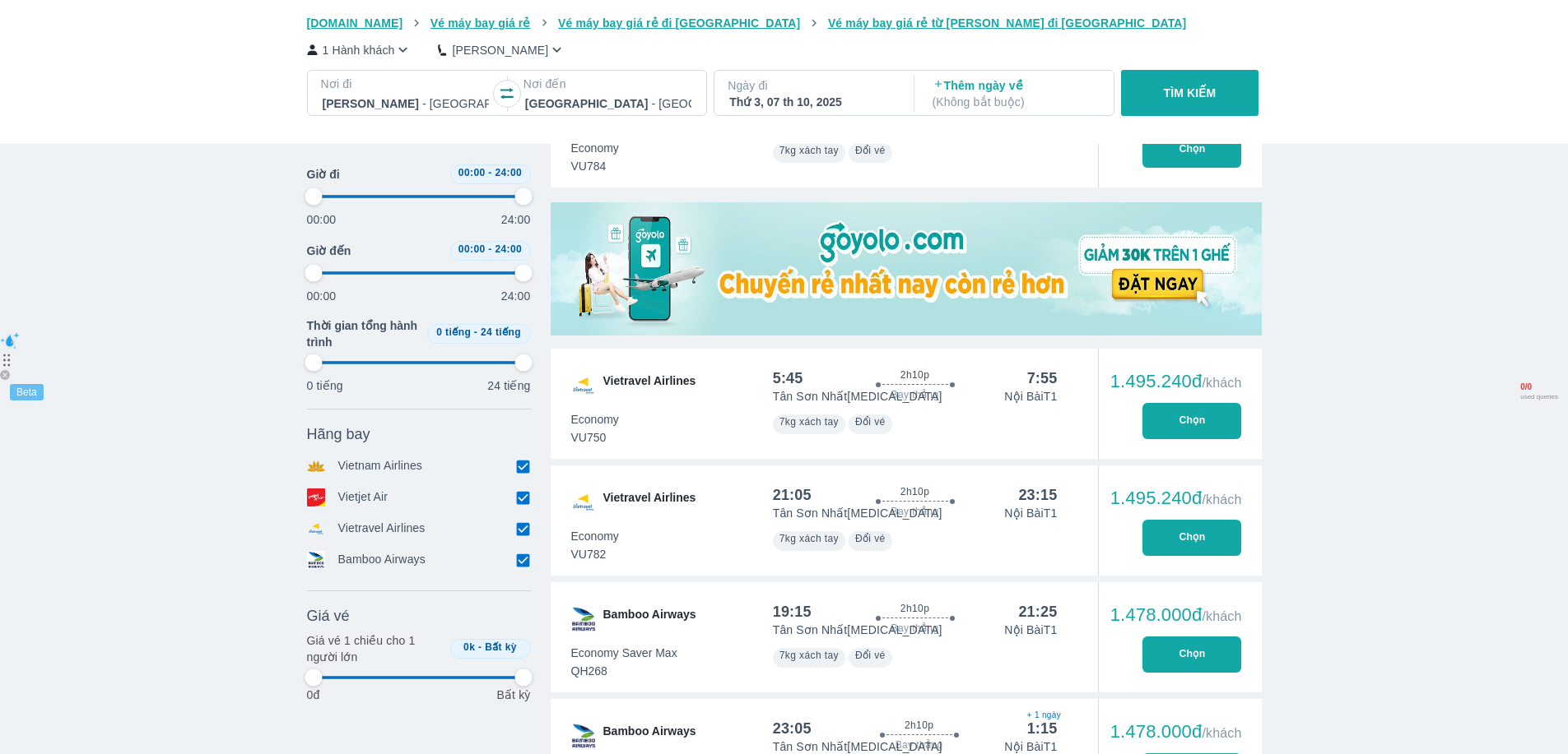
type input "97.9166666666667"
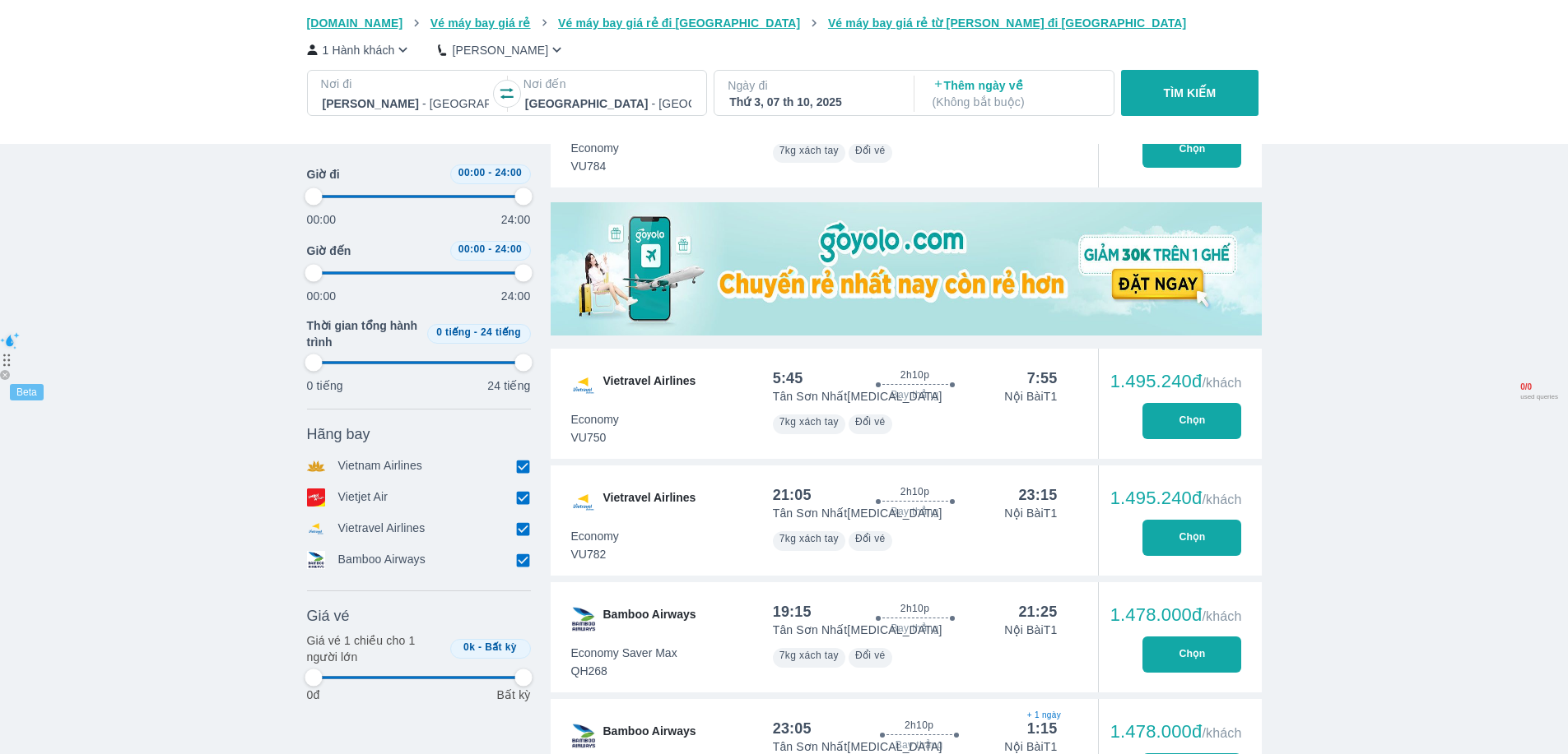
type input "97.9166666666667"
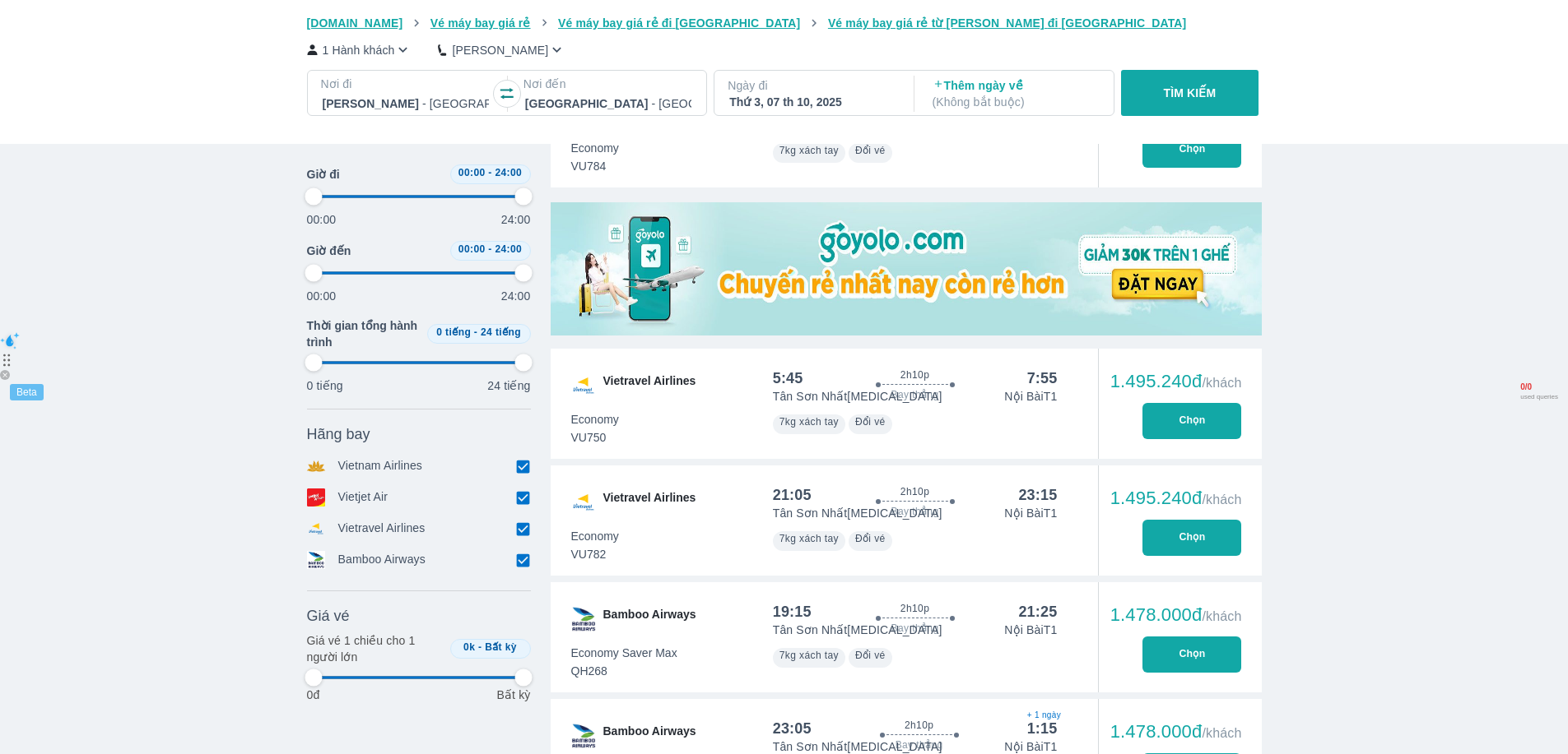
type input "97.9166666666667"
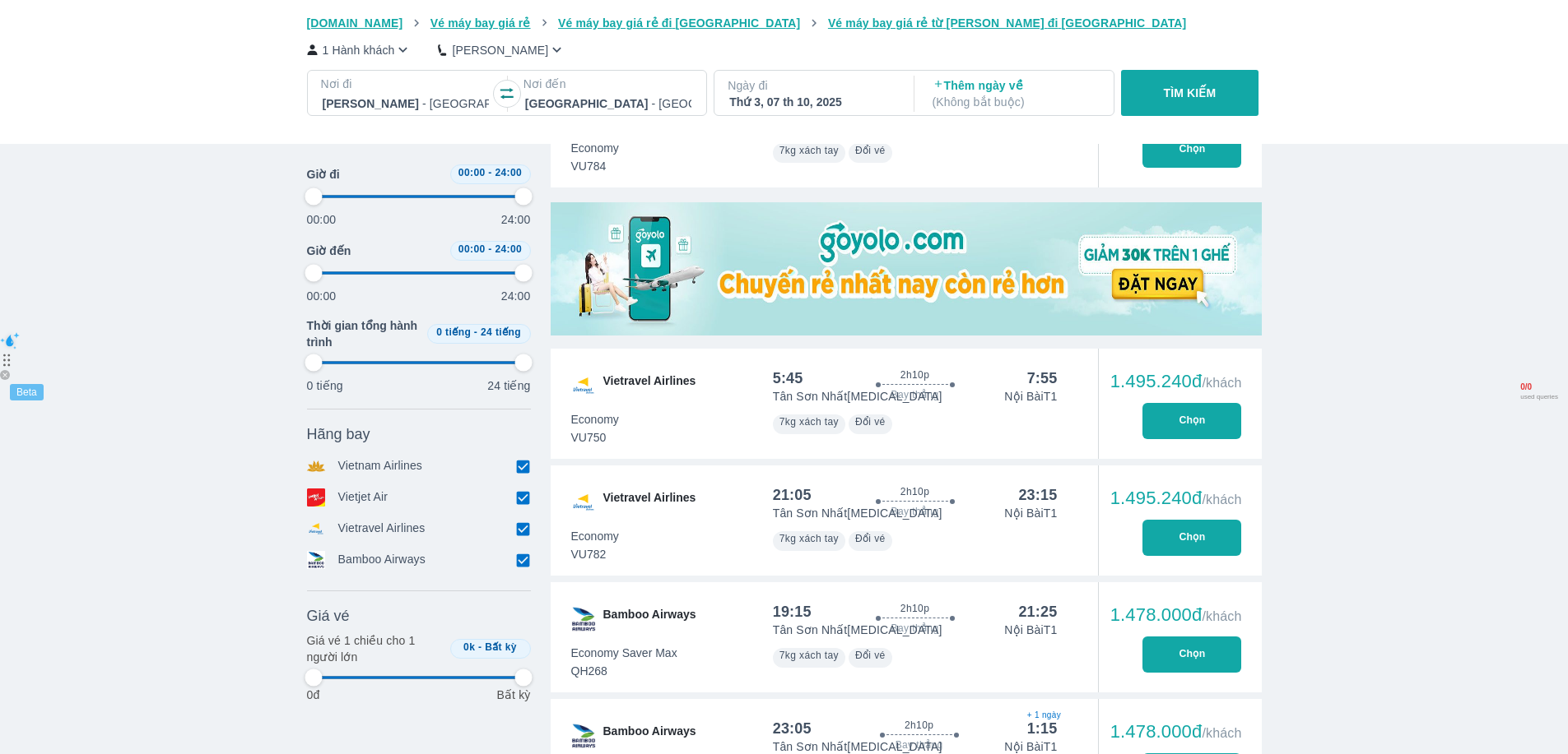
type input "97.9166666666667"
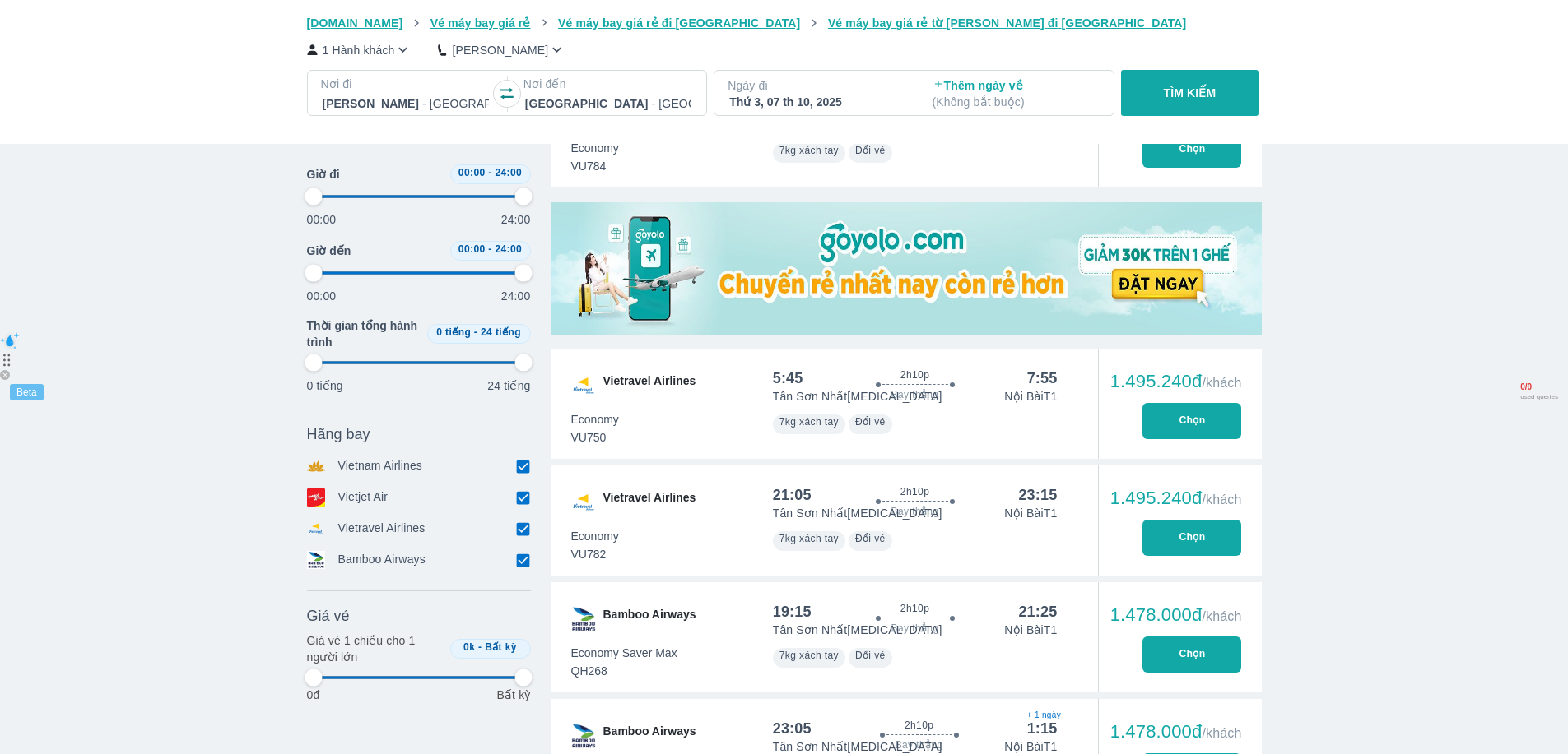
type input "97.9166666666667"
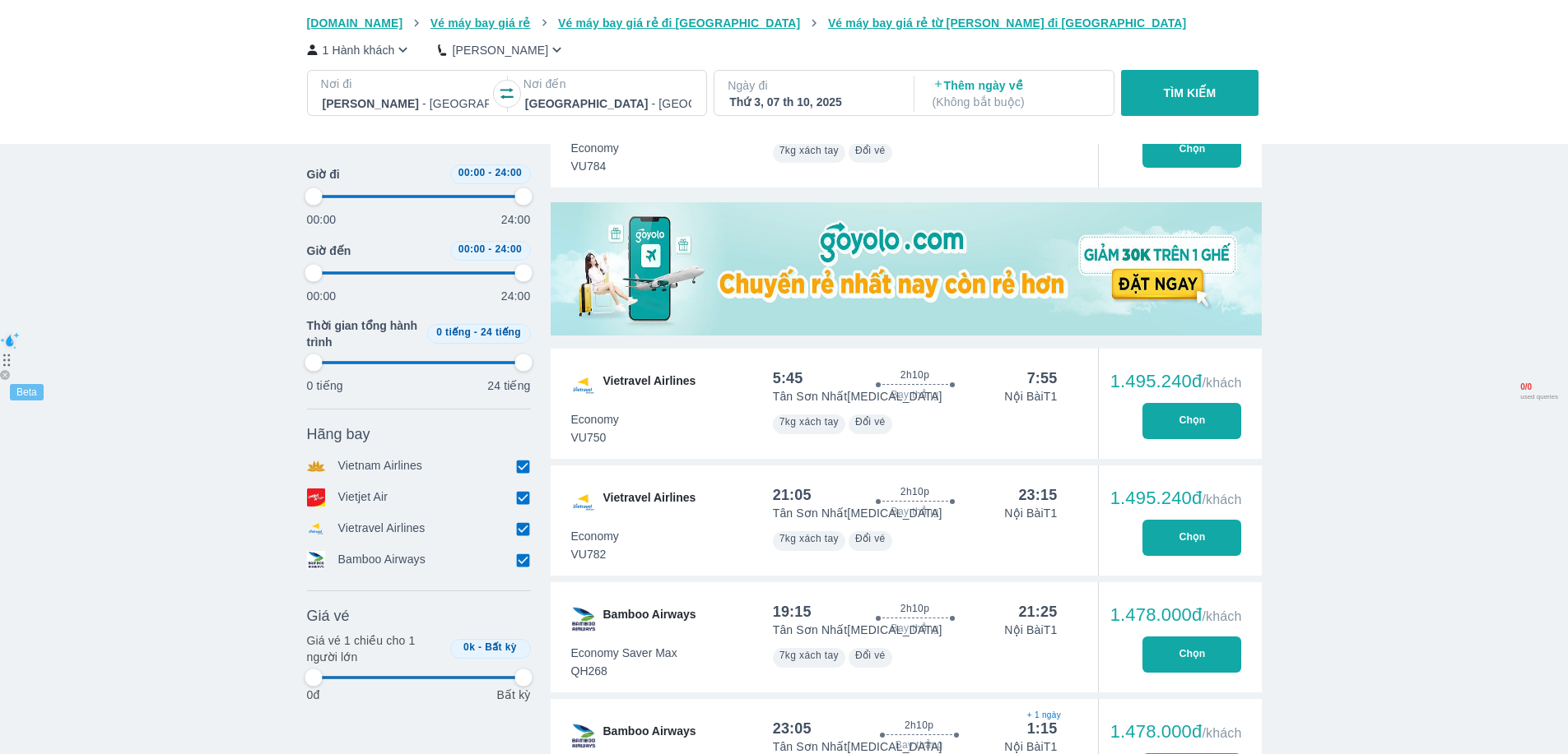
type input "97.9166666666667"
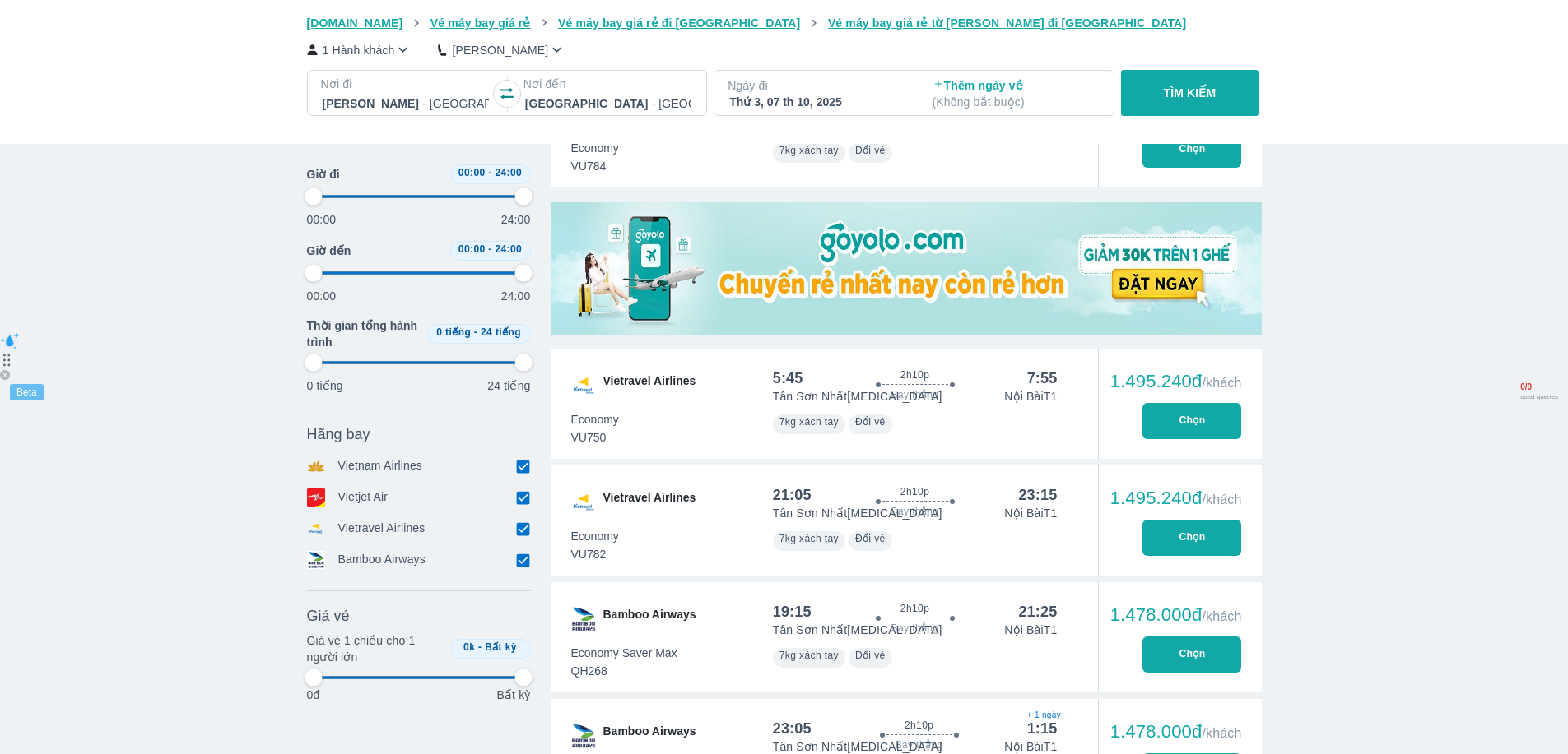
type input "97.9166666666667"
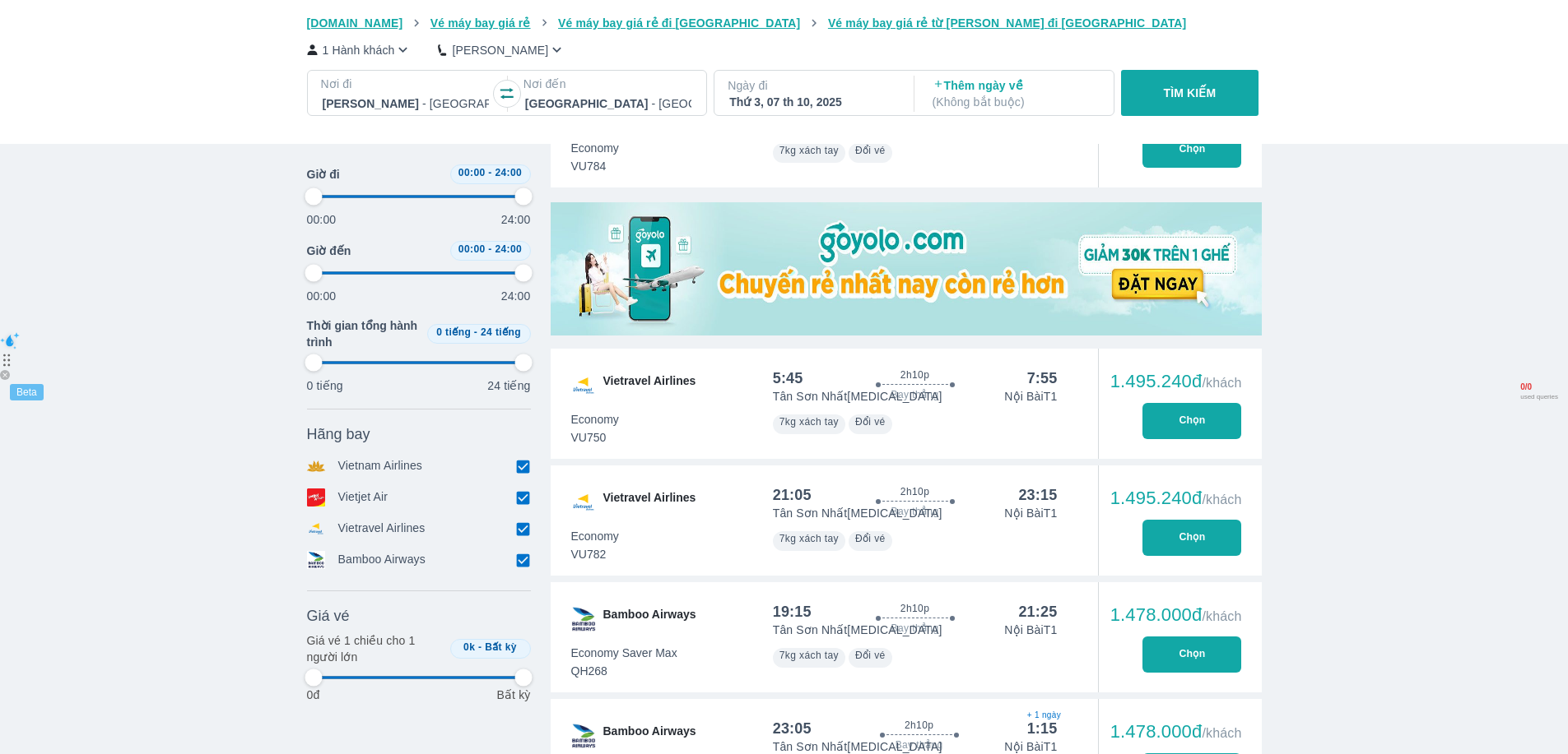
type input "97.9166666666667"
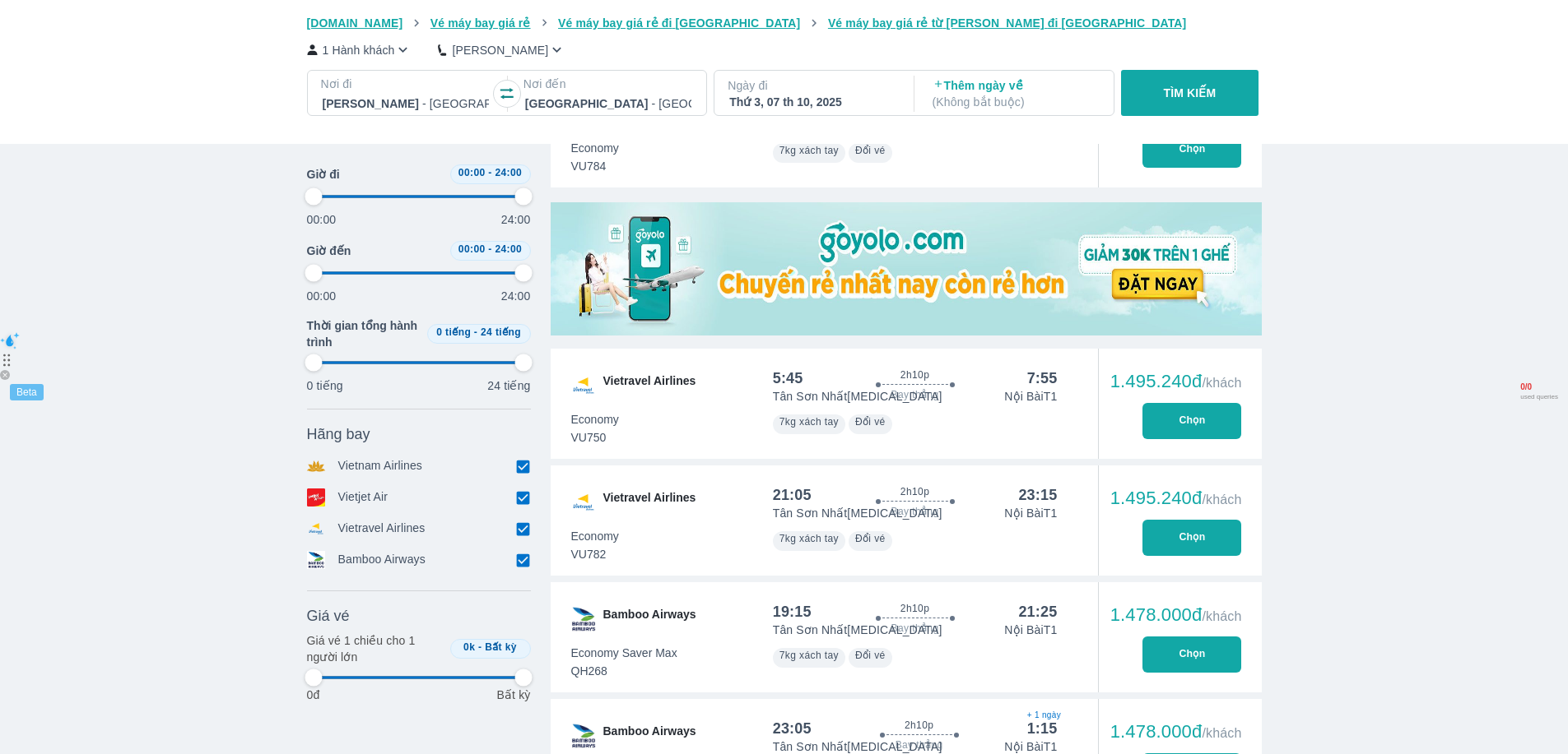
type input "97.9166666666667"
